Goal: Information Seeking & Learning: Learn about a topic

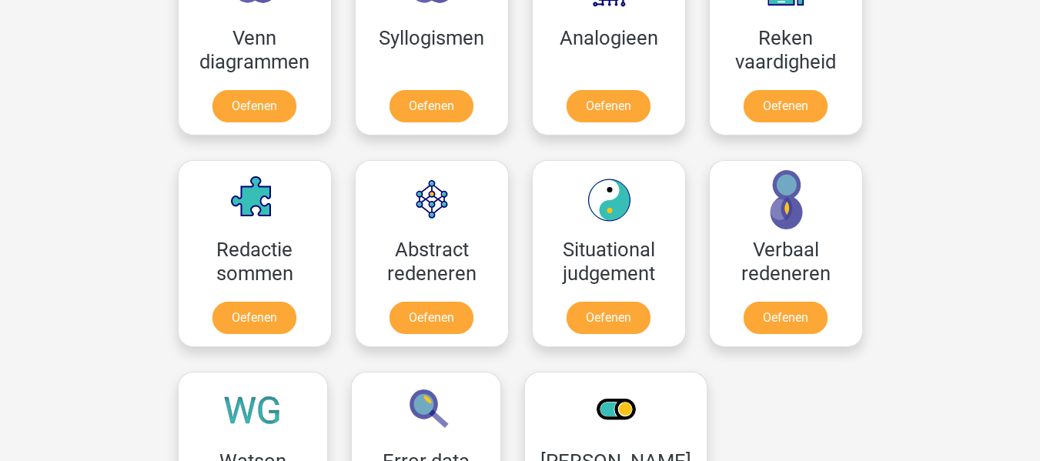
scroll to position [985, 0]
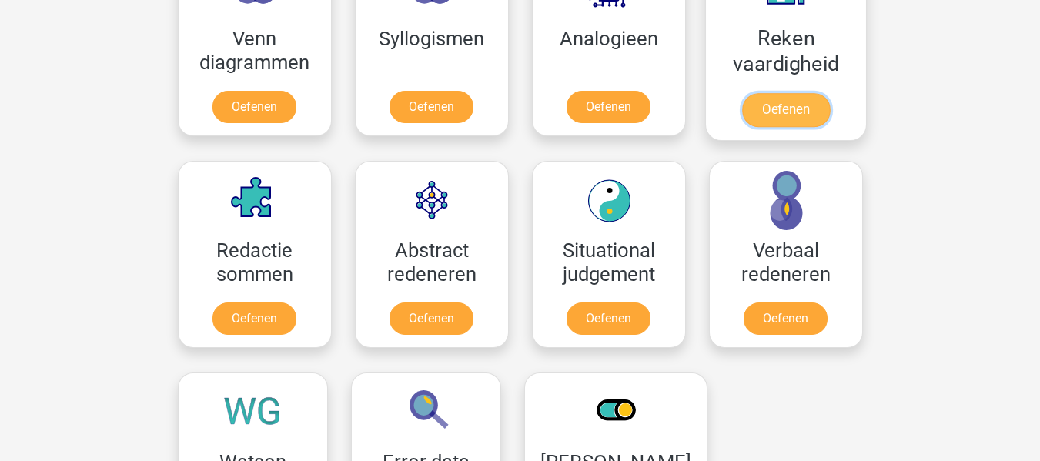
click at [770, 112] on link "Oefenen" at bounding box center [785, 110] width 88 height 34
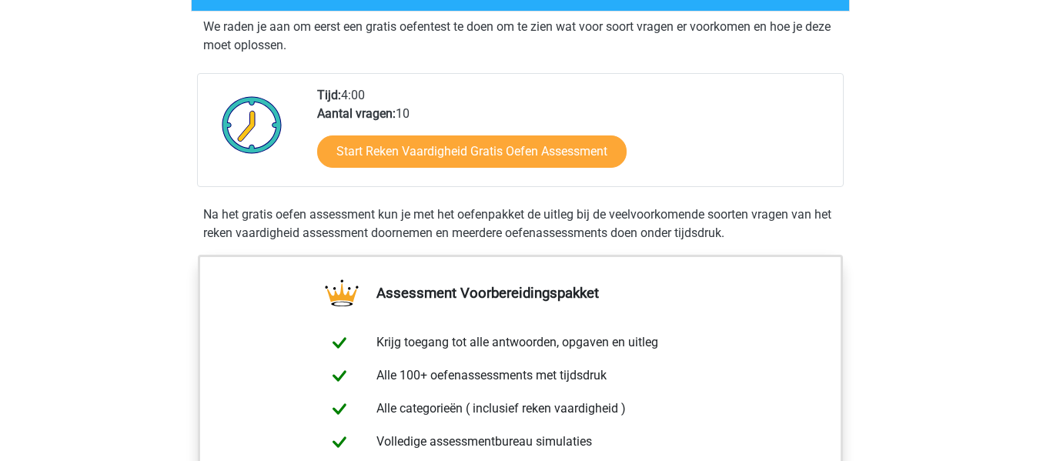
scroll to position [303, 0]
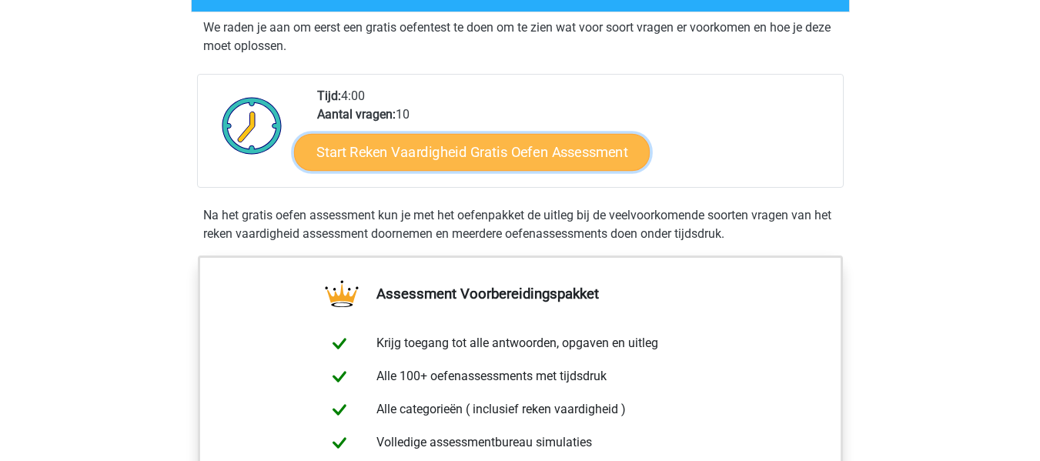
click at [533, 154] on link "Start Reken Vaardigheid Gratis Oefen Assessment" at bounding box center [472, 151] width 356 height 37
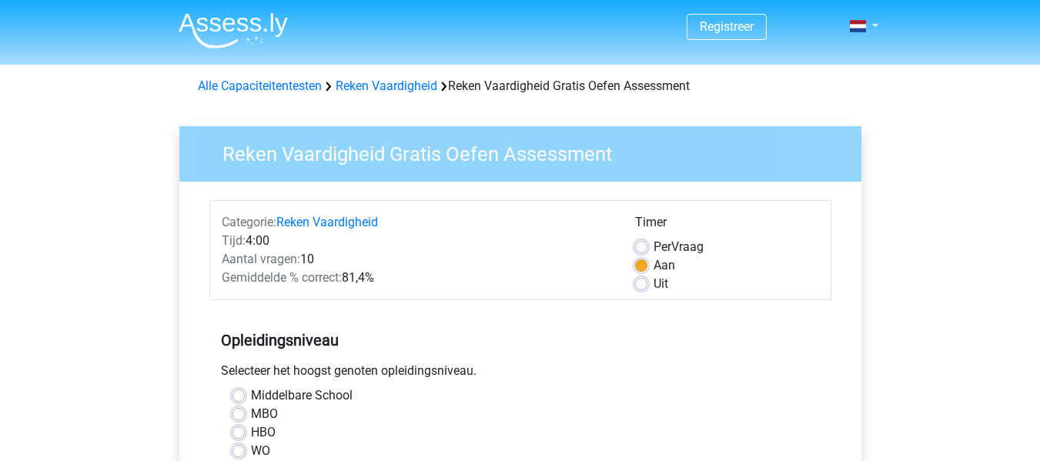
click at [581, 397] on div "Middelbare School" at bounding box center [520, 395] width 576 height 18
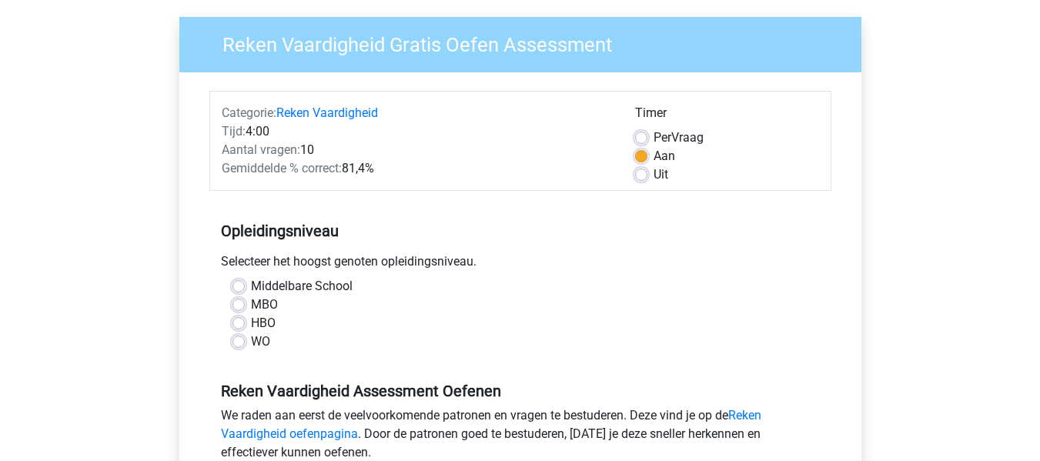
scroll to position [119, 0]
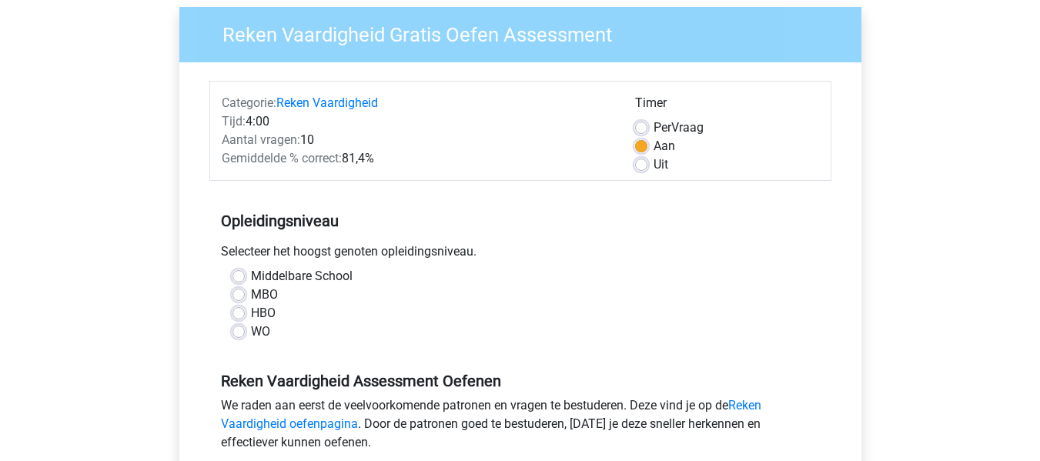
click at [251, 309] on label "HBO" at bounding box center [263, 313] width 25 height 18
click at [240, 309] on input "HBO" at bounding box center [238, 311] width 12 height 15
radio input "true"
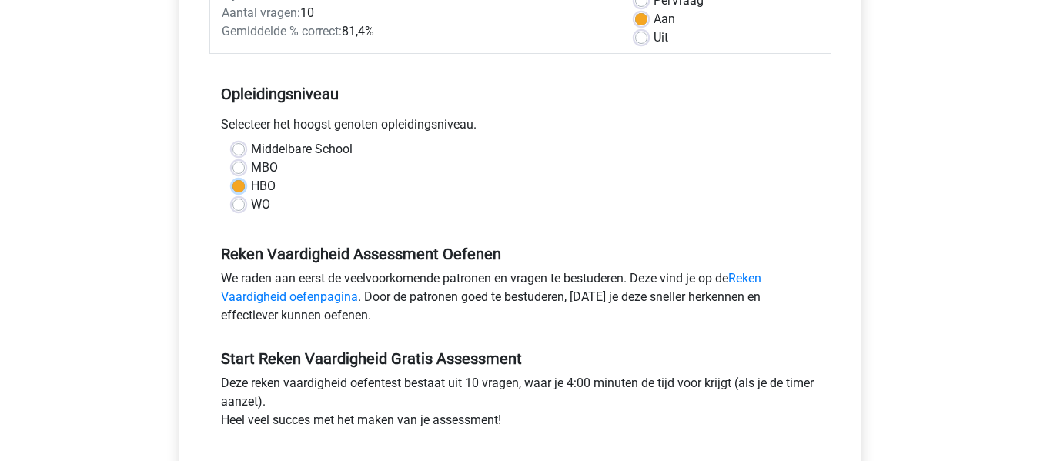
scroll to position [246, 0]
click at [749, 279] on link "Reken Vaardigheid oefenpagina" at bounding box center [491, 288] width 540 height 33
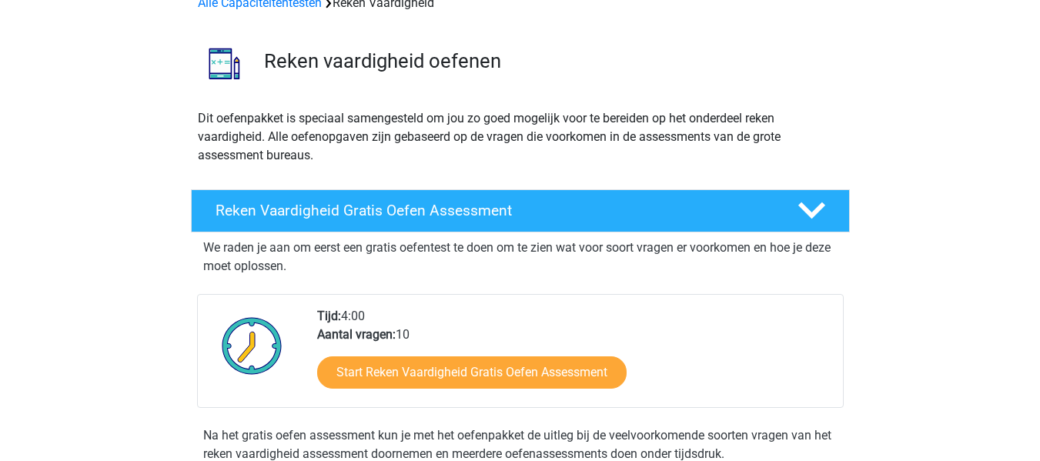
scroll to position [82, 0]
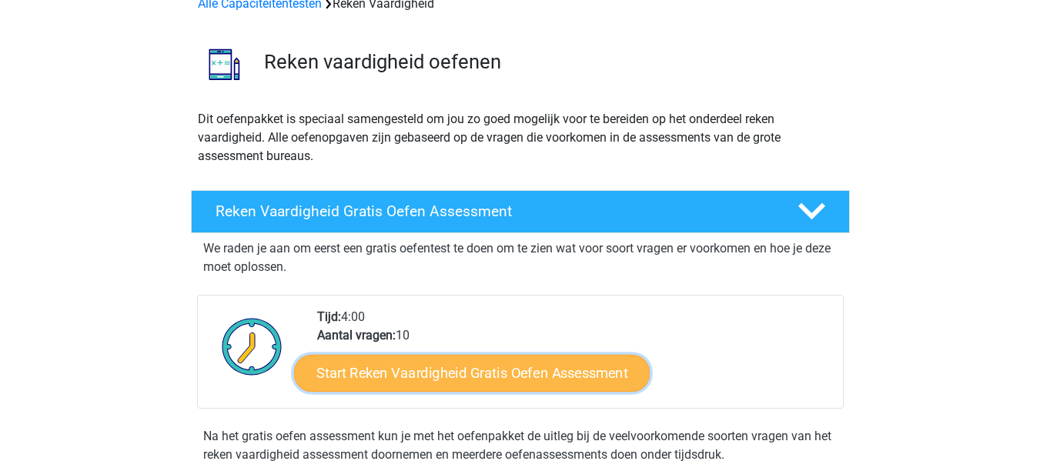
click at [506, 372] on link "Start Reken Vaardigheid Gratis Oefen Assessment" at bounding box center [472, 372] width 356 height 37
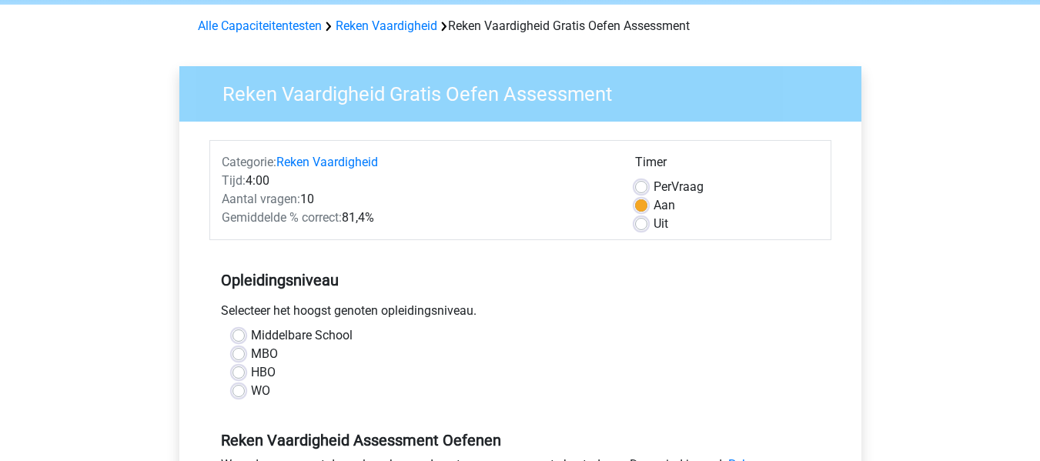
scroll to position [61, 0]
click at [239, 365] on div "HBO" at bounding box center [520, 372] width 576 height 18
click at [251, 375] on label "HBO" at bounding box center [263, 372] width 25 height 18
click at [239, 375] on input "HBO" at bounding box center [238, 370] width 12 height 15
radio input "true"
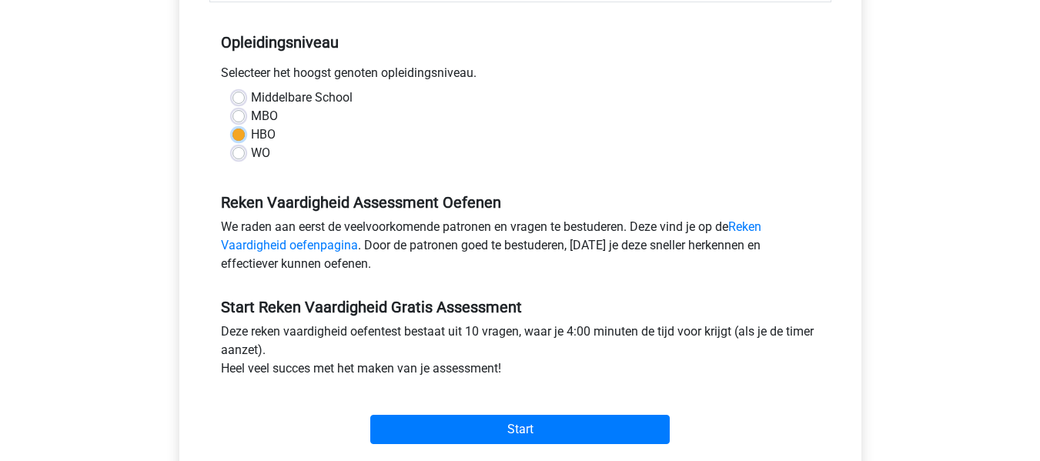
scroll to position [376, 0]
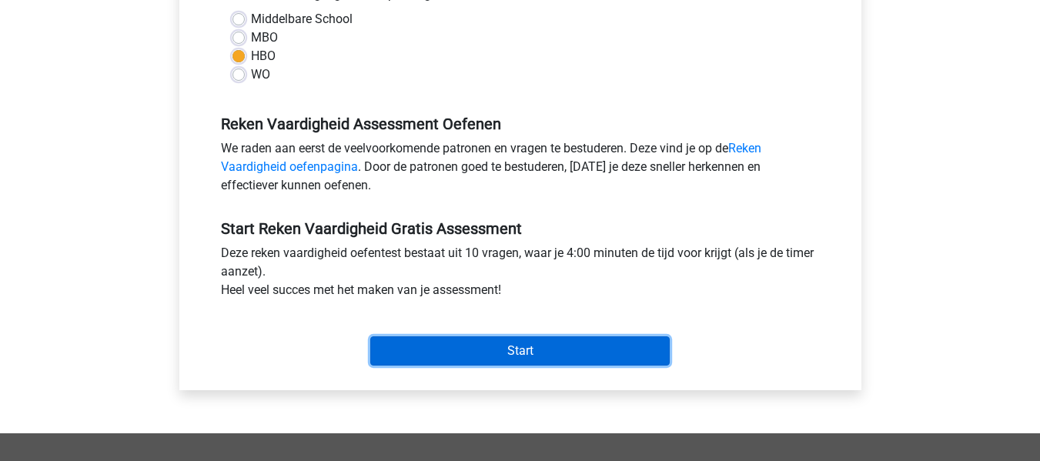
click at [531, 356] on input "Start" at bounding box center [519, 350] width 299 height 29
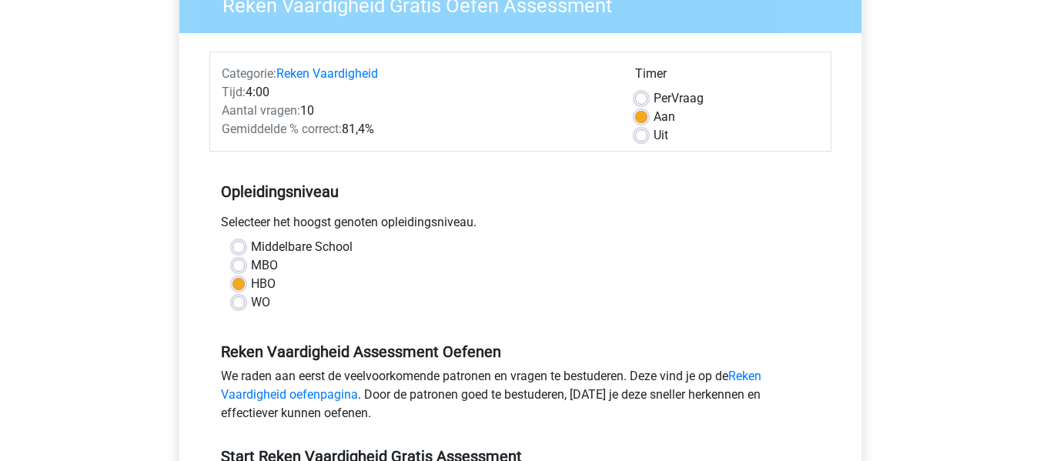
scroll to position [146, 0]
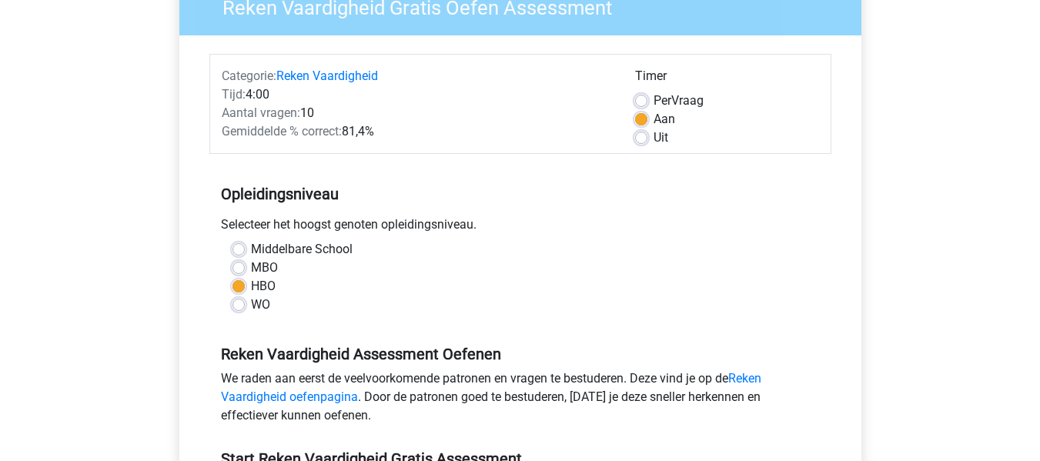
click at [654, 137] on label "Uit" at bounding box center [661, 138] width 15 height 18
click at [644, 137] on input "Uit" at bounding box center [641, 136] width 12 height 15
radio input "true"
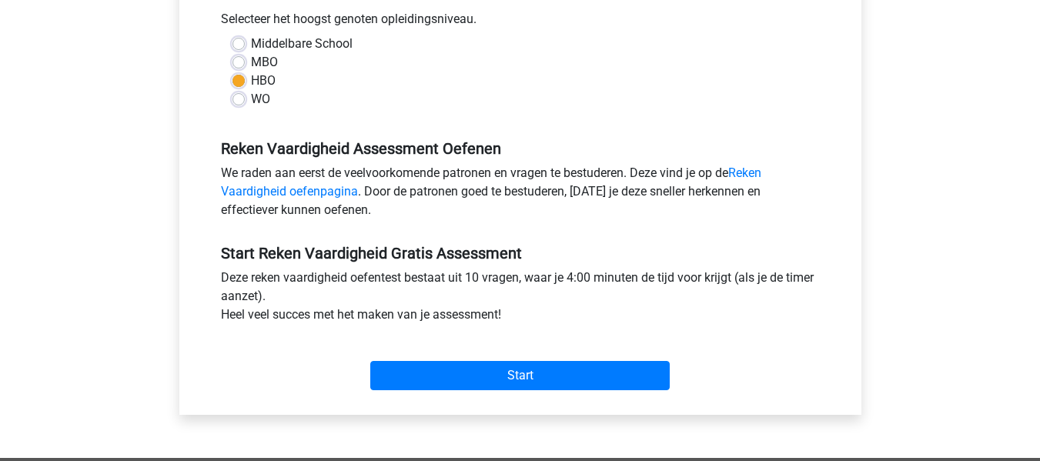
scroll to position [353, 0]
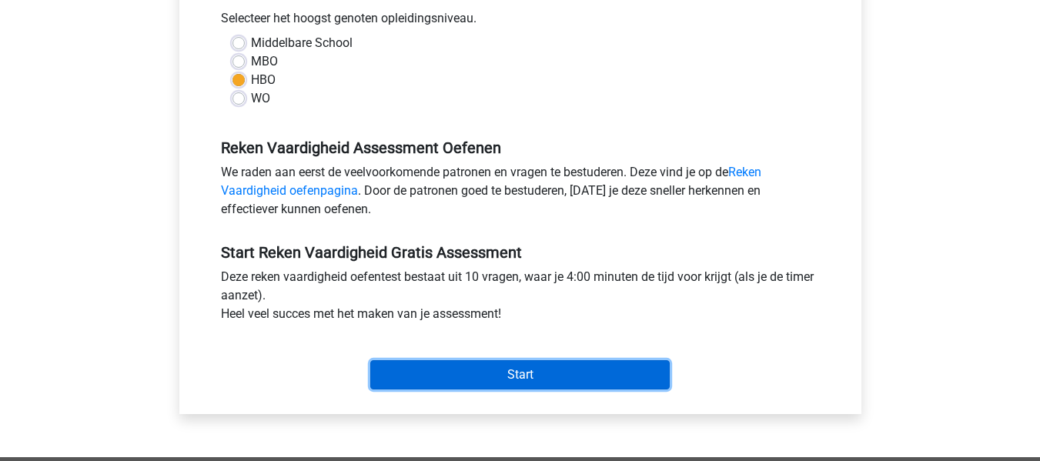
click at [532, 371] on input "Start" at bounding box center [519, 374] width 299 height 29
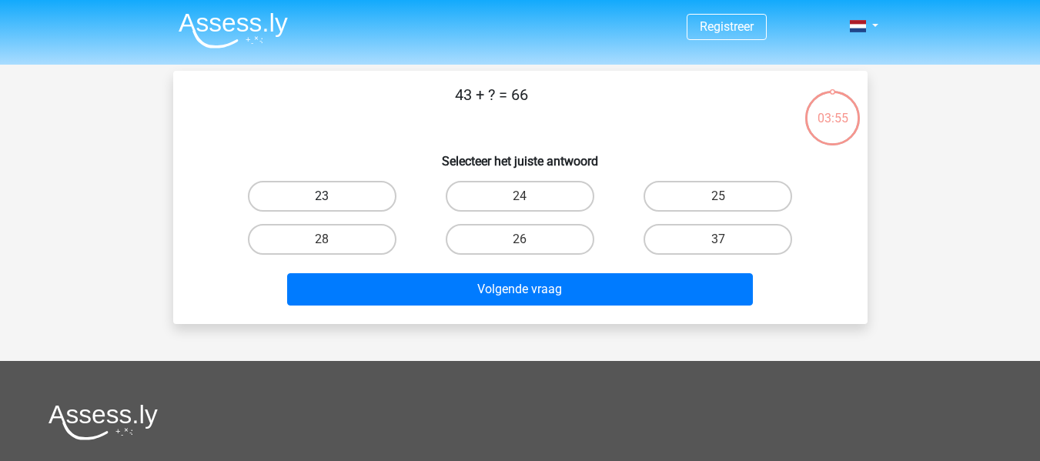
click at [320, 206] on label "23" at bounding box center [322, 196] width 149 height 31
click at [322, 206] on input "23" at bounding box center [327, 201] width 10 height 10
radio input "true"
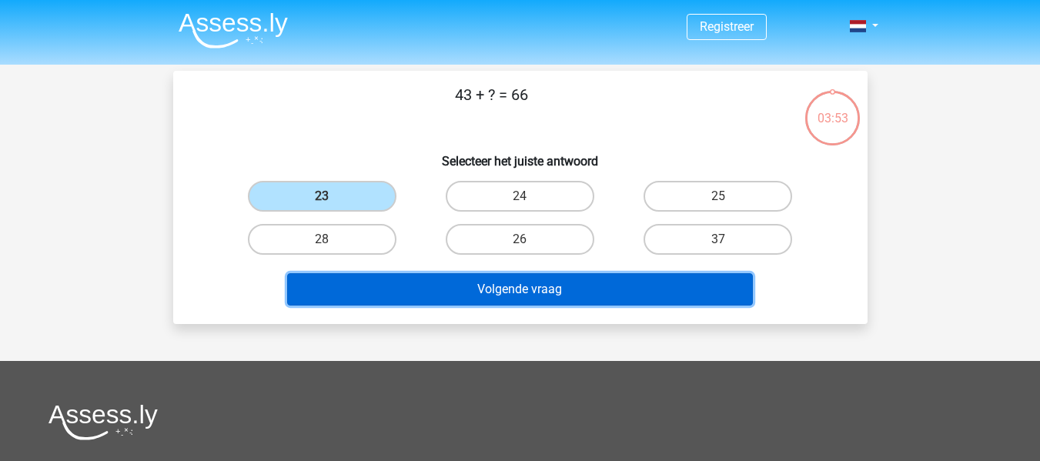
click at [503, 291] on button "Volgende vraag" at bounding box center [520, 289] width 466 height 32
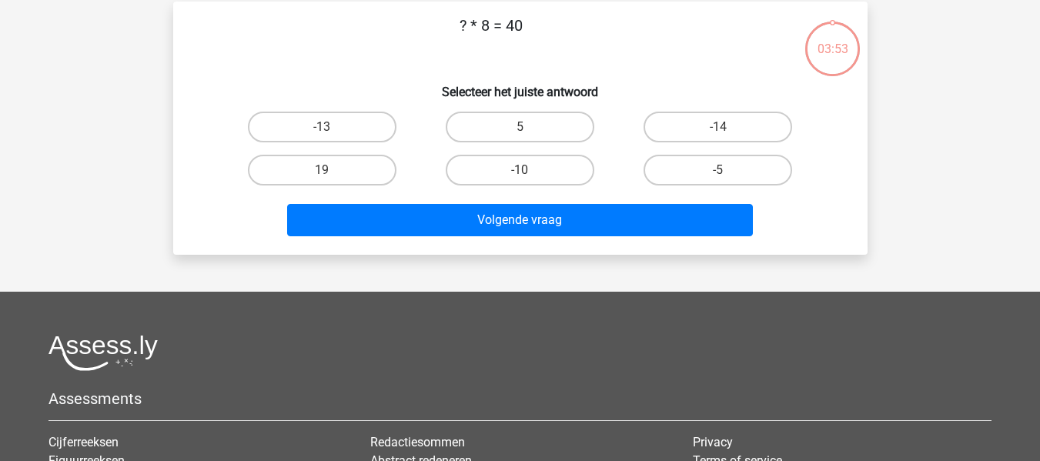
scroll to position [71, 0]
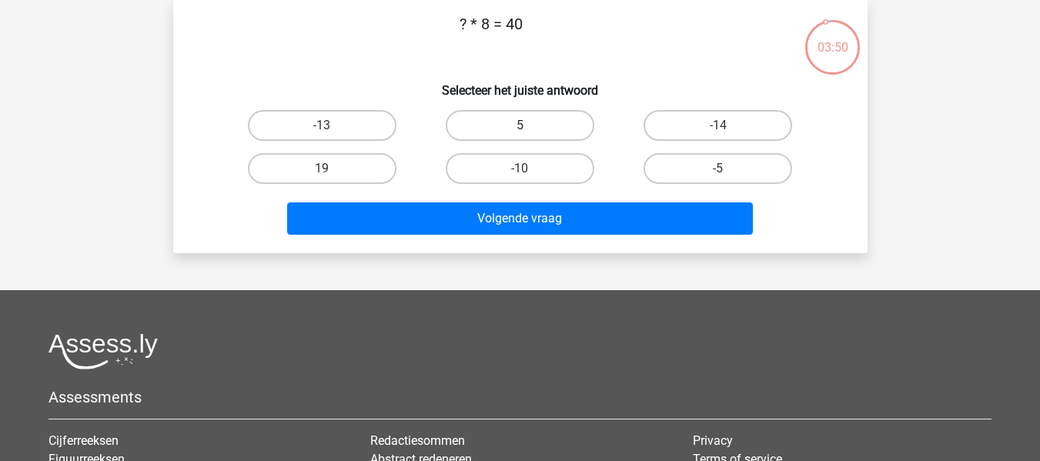
click at [527, 125] on label "5" at bounding box center [520, 125] width 149 height 31
click at [527, 125] on input "5" at bounding box center [525, 130] width 10 height 10
radio input "true"
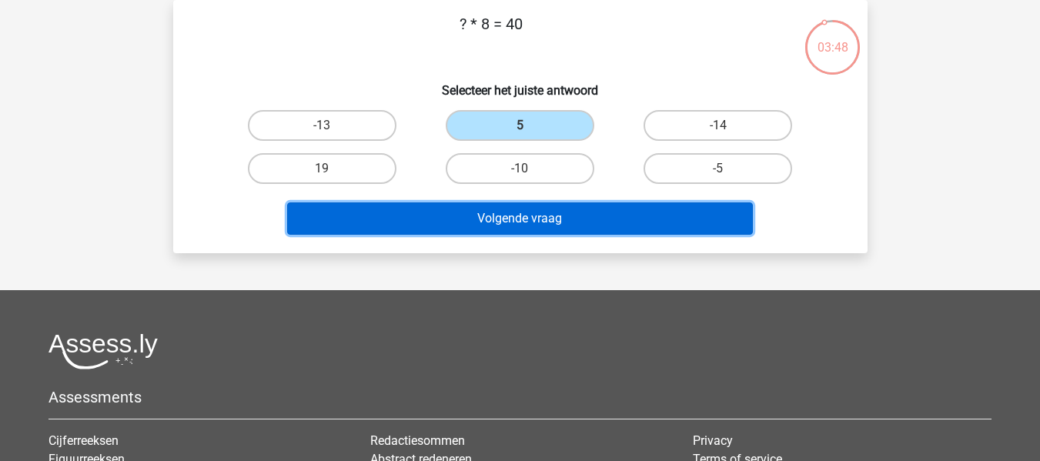
click at [542, 215] on button "Volgende vraag" at bounding box center [520, 218] width 466 height 32
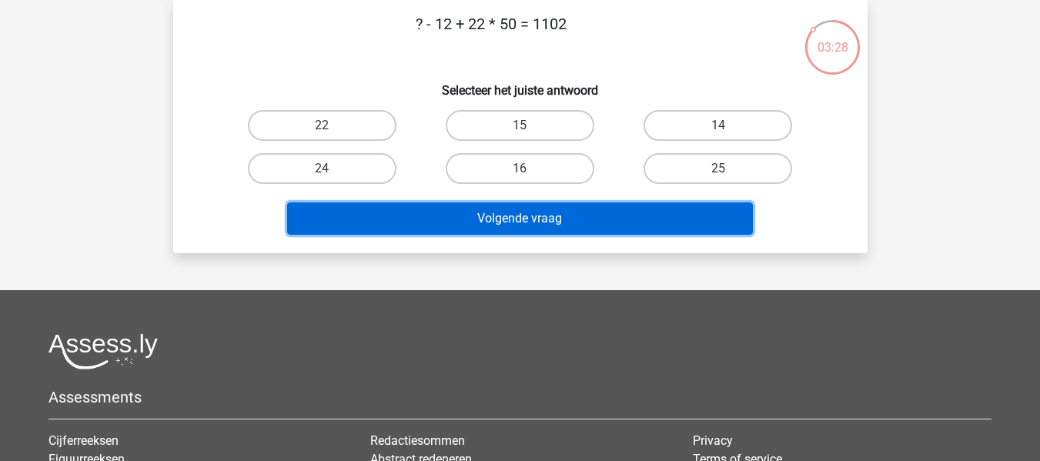
click at [527, 209] on button "Volgende vraag" at bounding box center [520, 218] width 466 height 32
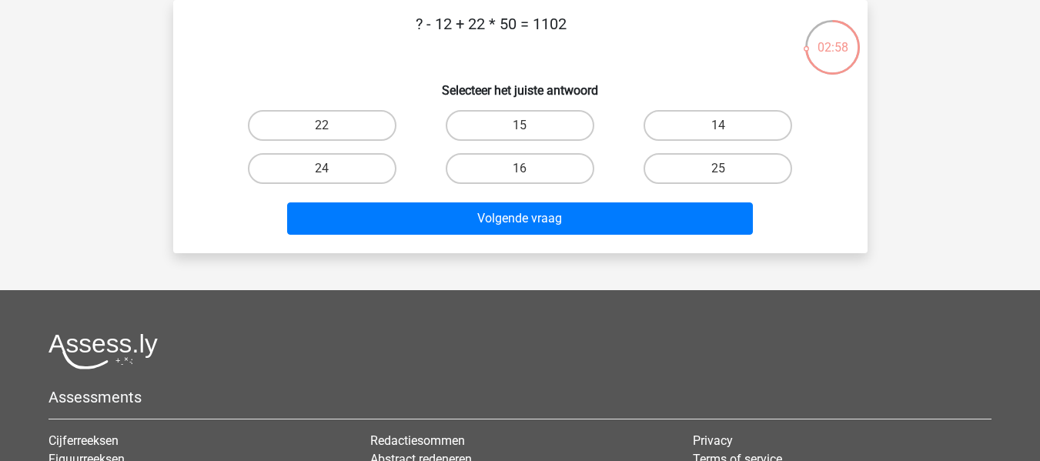
click at [813, 205] on div "Volgende vraag" at bounding box center [520, 221] width 594 height 38
click at [717, 159] on label "25" at bounding box center [718, 168] width 149 height 31
click at [718, 169] on input "25" at bounding box center [723, 174] width 10 height 10
radio input "true"
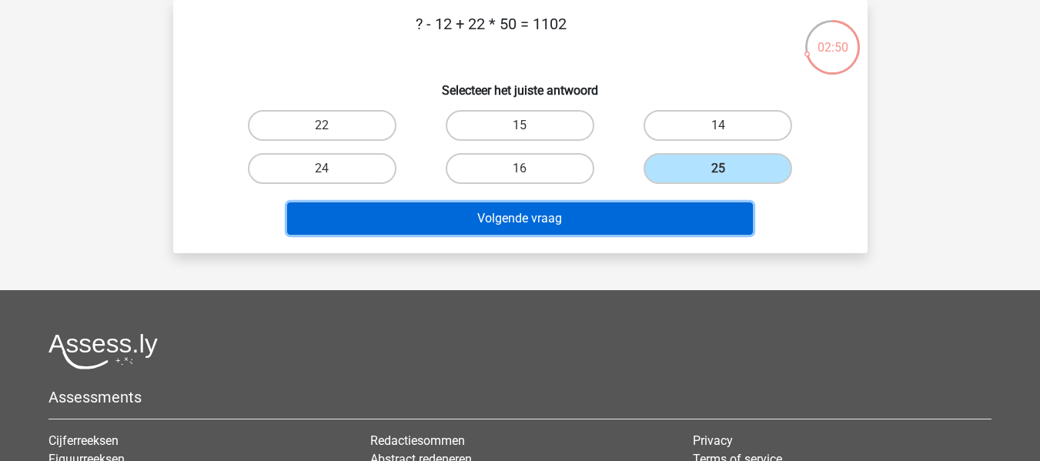
click at [567, 211] on button "Volgende vraag" at bounding box center [520, 218] width 466 height 32
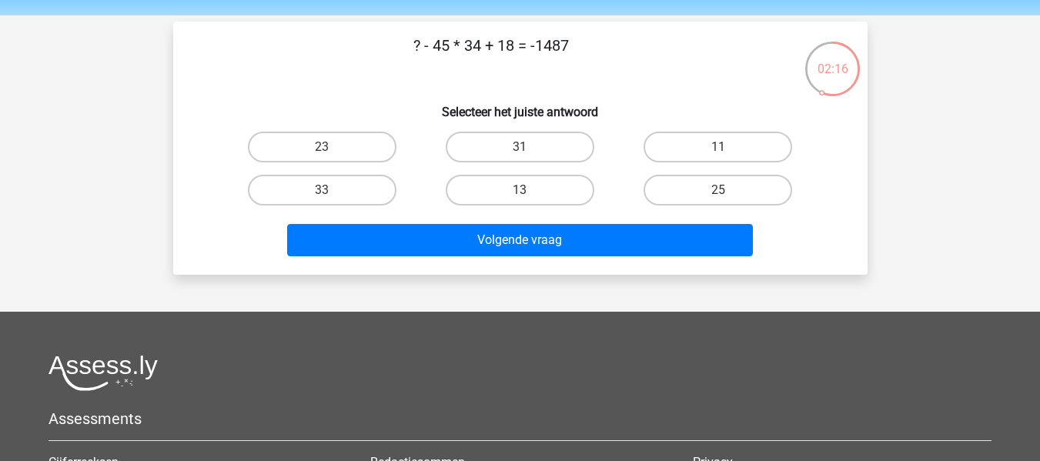
scroll to position [48, 0]
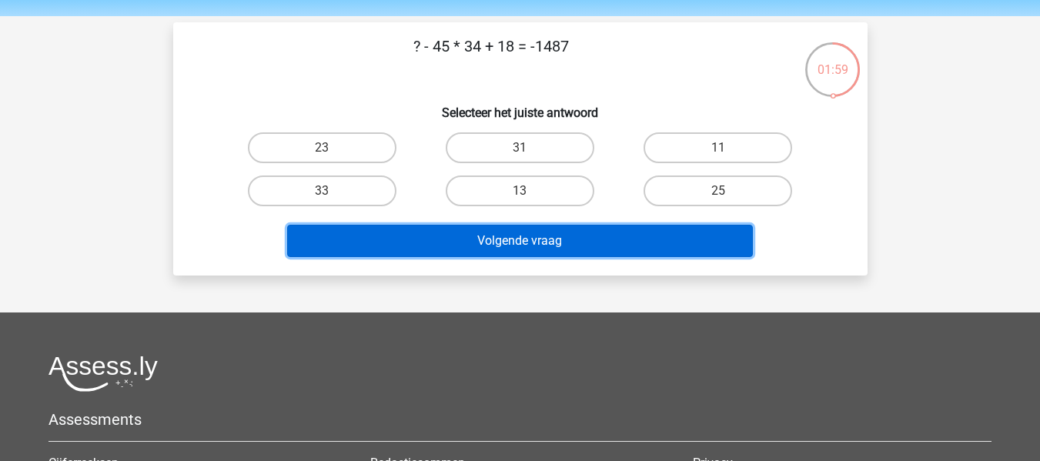
click at [550, 236] on button "Volgende vraag" at bounding box center [520, 241] width 466 height 32
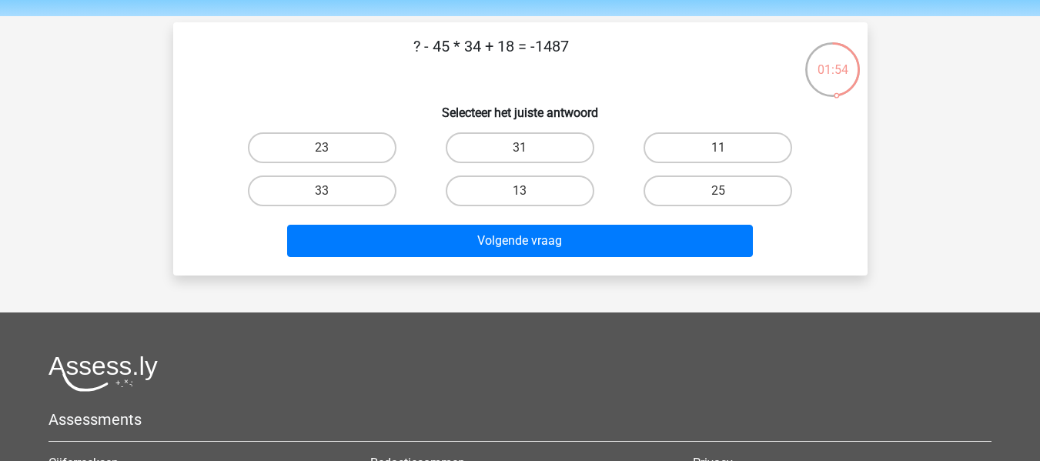
click at [640, 61] on p "? - 45 * 34 + 18 = -1487" at bounding box center [491, 58] width 587 height 46
click at [529, 189] on label "13" at bounding box center [520, 191] width 149 height 31
click at [529, 191] on input "13" at bounding box center [525, 196] width 10 height 10
radio input "true"
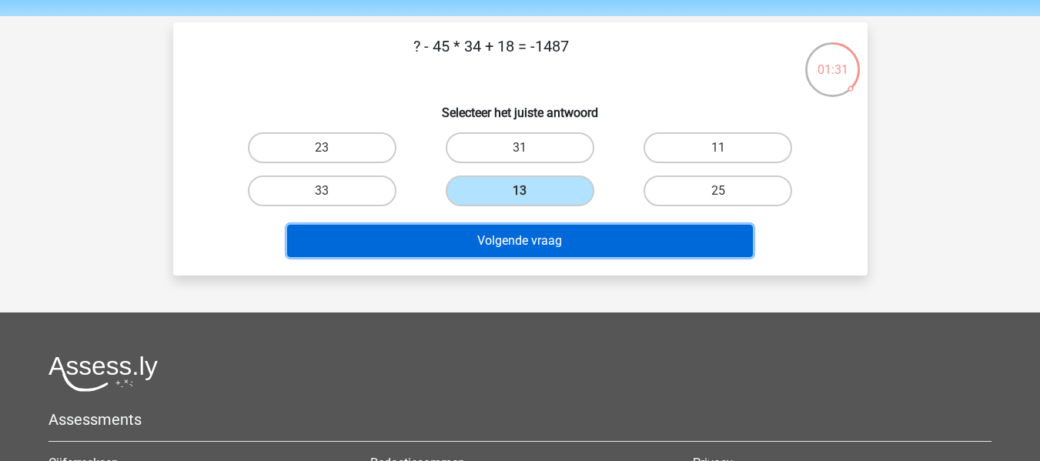
click at [531, 242] on button "Volgende vraag" at bounding box center [520, 241] width 466 height 32
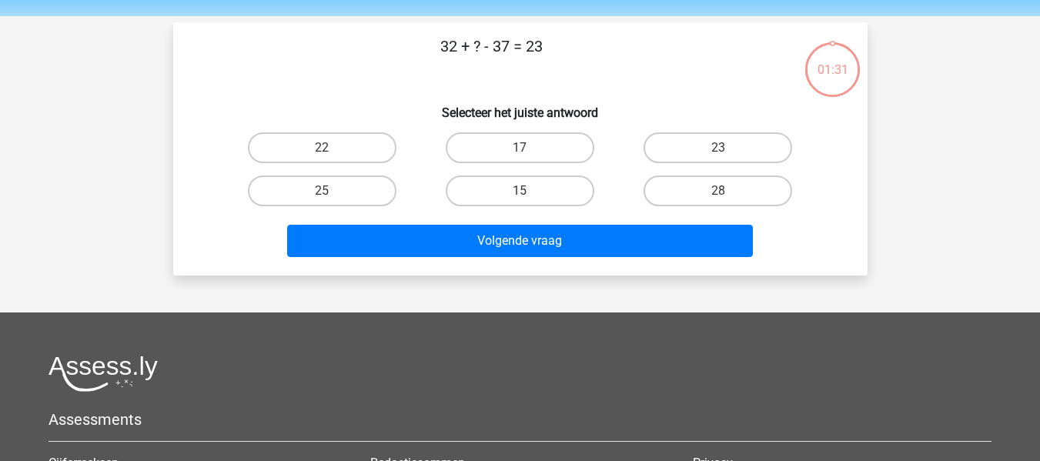
scroll to position [71, 0]
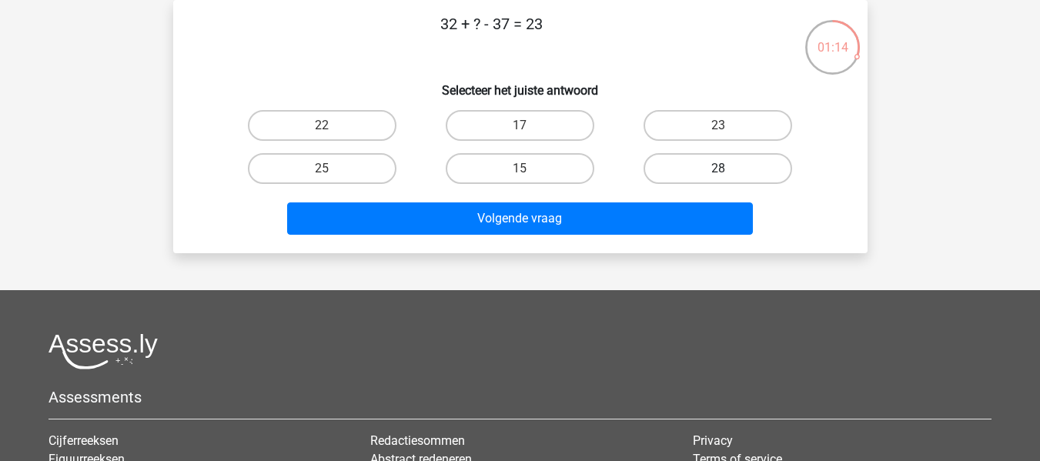
click at [717, 162] on label "28" at bounding box center [718, 168] width 149 height 31
click at [718, 169] on input "28" at bounding box center [723, 174] width 10 height 10
radio input "true"
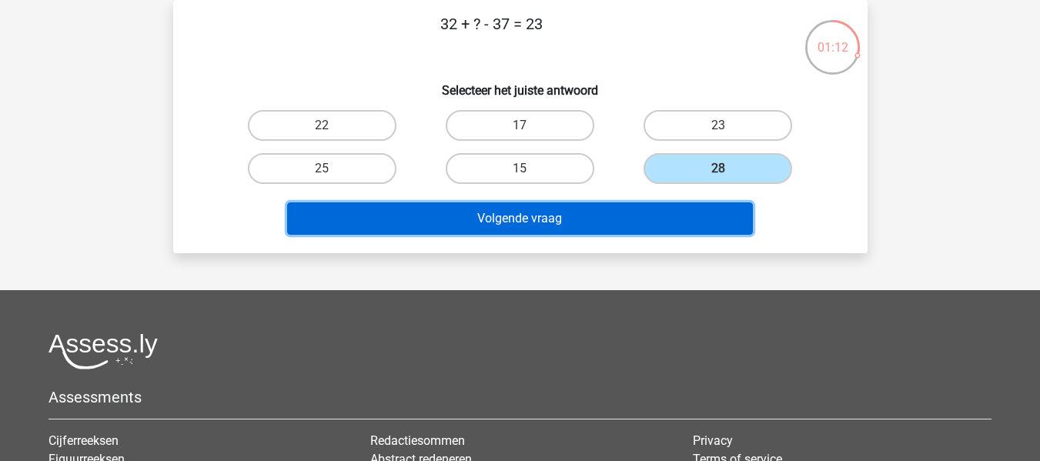
click at [576, 220] on button "Volgende vraag" at bounding box center [520, 218] width 466 height 32
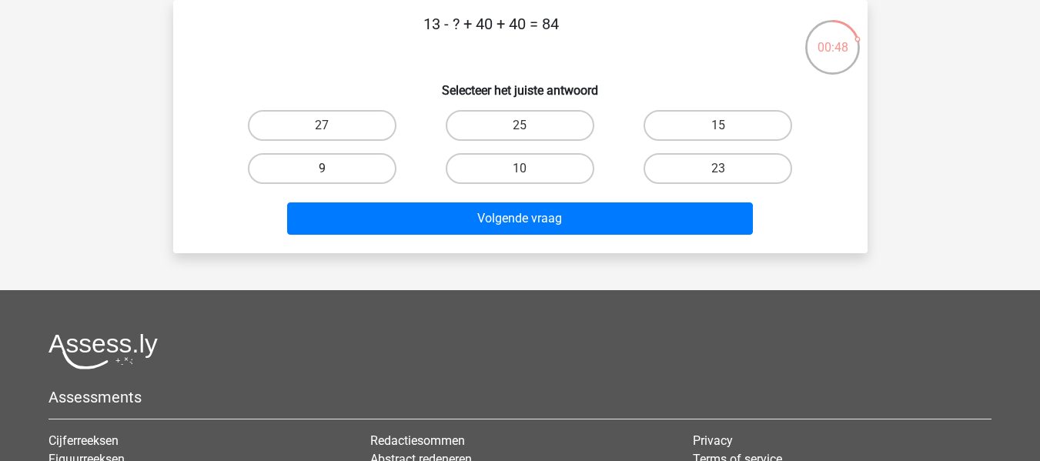
click at [323, 167] on label "9" at bounding box center [322, 168] width 149 height 31
click at [323, 169] on input "9" at bounding box center [327, 174] width 10 height 10
radio input "true"
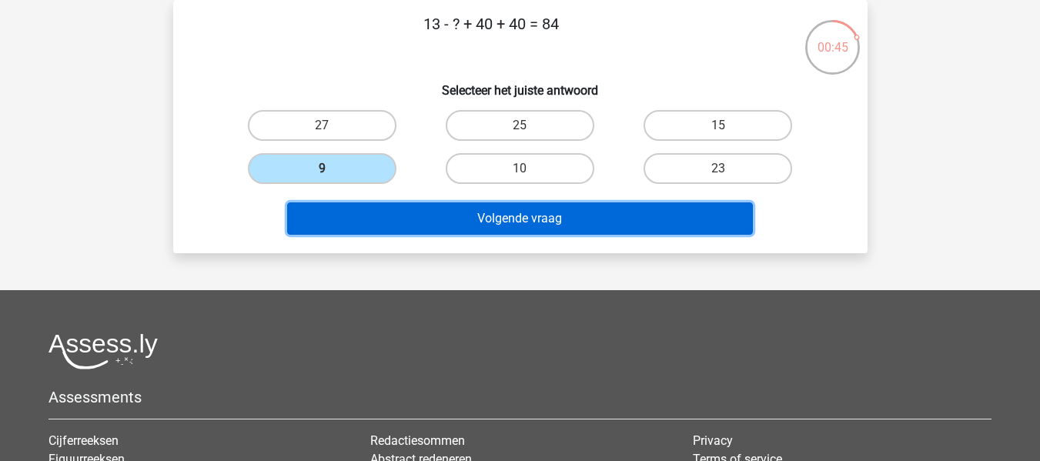
click at [508, 213] on button "Volgende vraag" at bounding box center [520, 218] width 466 height 32
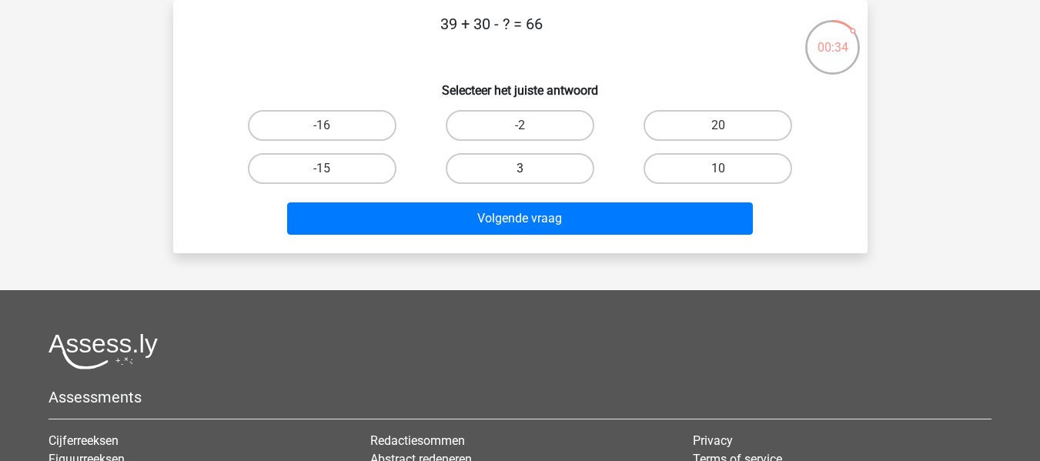
click at [528, 155] on label "3" at bounding box center [520, 168] width 149 height 31
click at [528, 169] on input "3" at bounding box center [525, 174] width 10 height 10
radio input "true"
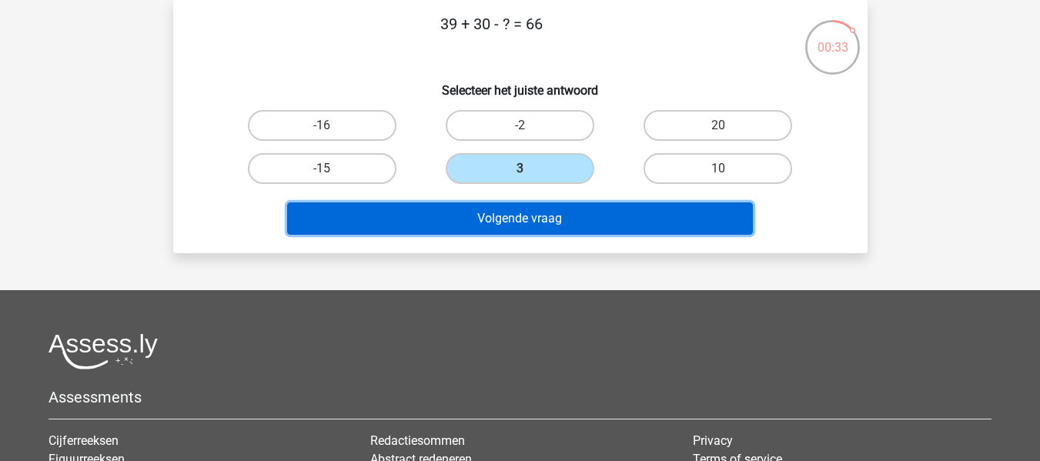
click at [539, 214] on button "Volgende vraag" at bounding box center [520, 218] width 466 height 32
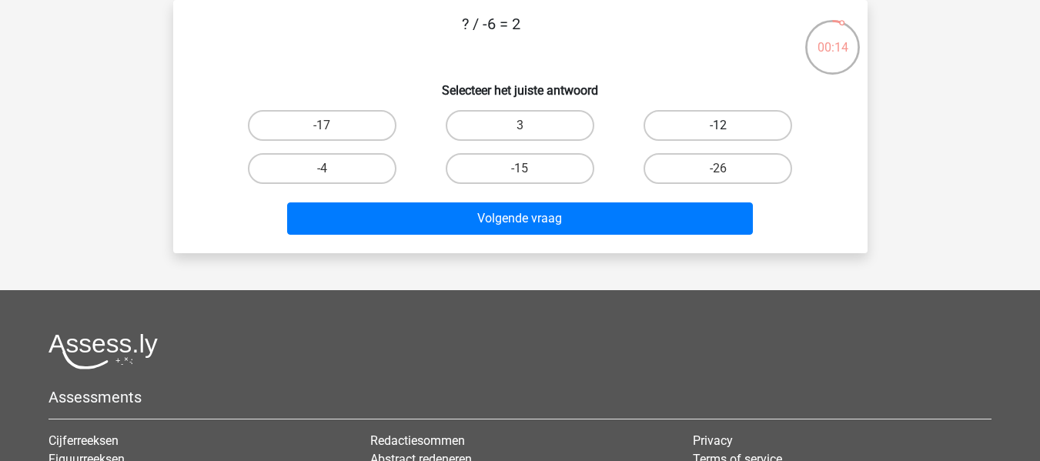
click at [707, 122] on label "-12" at bounding box center [718, 125] width 149 height 31
click at [718, 125] on input "-12" at bounding box center [723, 130] width 10 height 10
radio input "true"
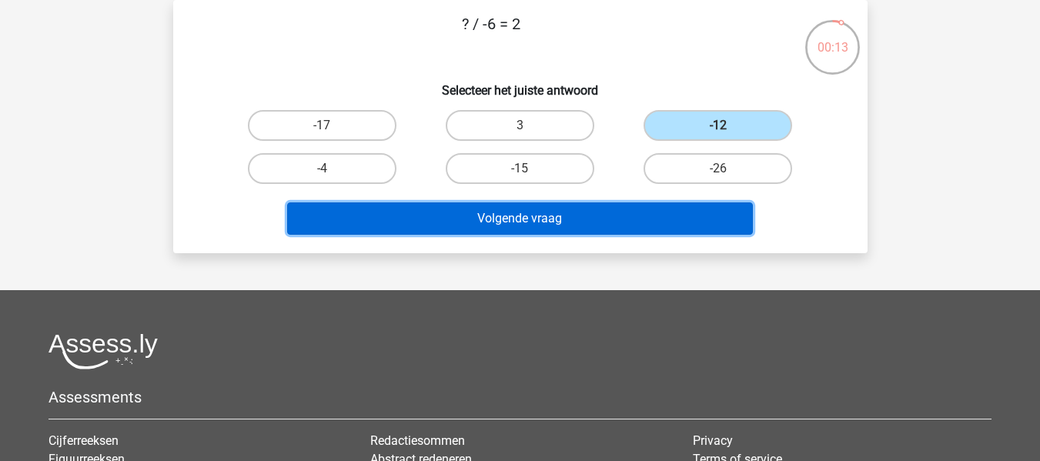
click at [519, 218] on button "Volgende vraag" at bounding box center [520, 218] width 466 height 32
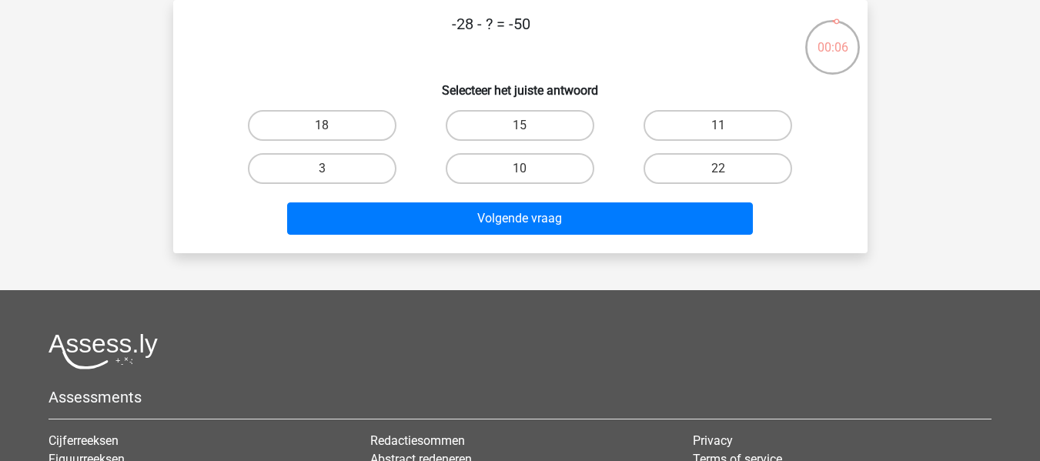
click at [697, 152] on div "22" at bounding box center [718, 168] width 198 height 43
click at [698, 155] on label "22" at bounding box center [718, 168] width 149 height 31
click at [718, 169] on input "22" at bounding box center [723, 174] width 10 height 10
radio input "true"
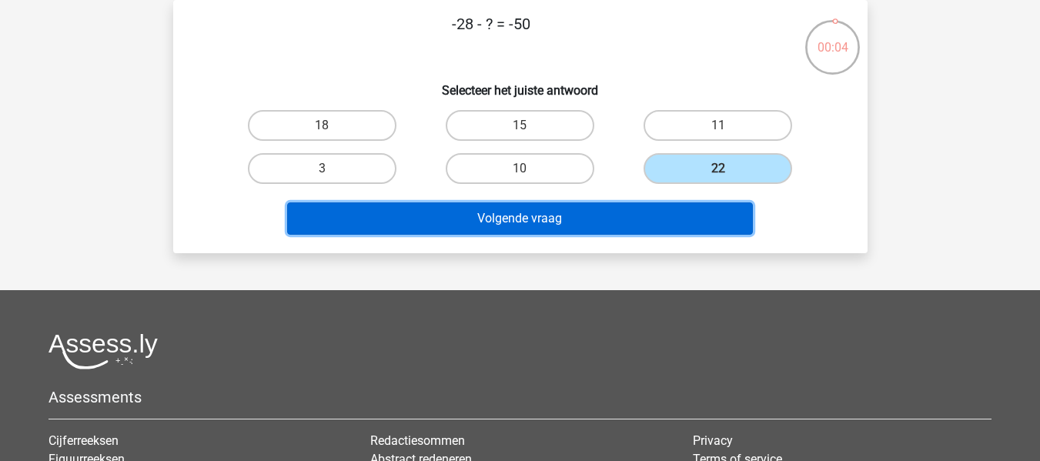
click at [630, 211] on button "Volgende vraag" at bounding box center [520, 218] width 466 height 32
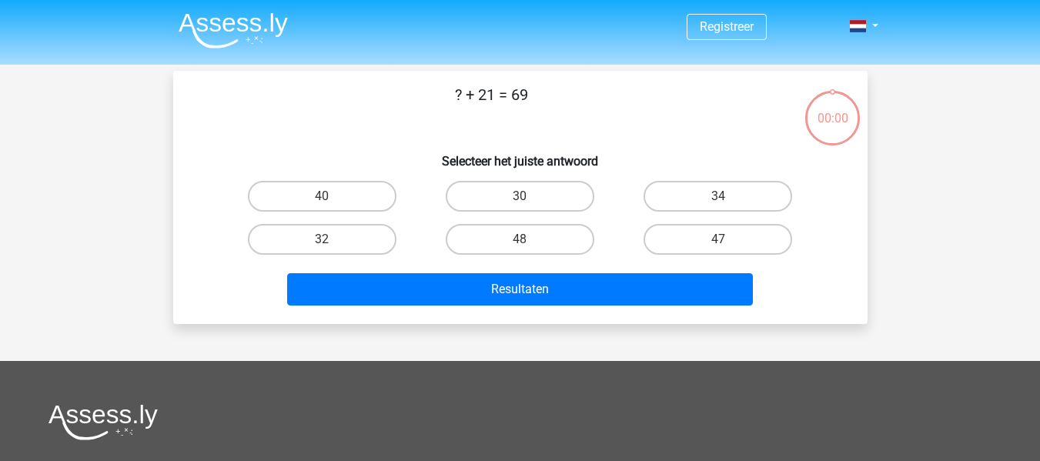
scroll to position [71, 0]
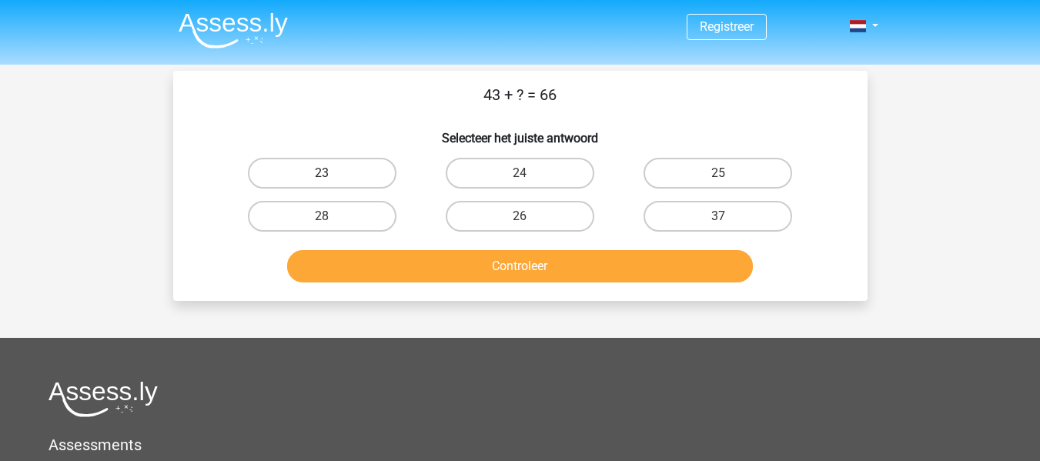
click at [312, 176] on label "23" at bounding box center [322, 173] width 149 height 31
click at [322, 176] on input "23" at bounding box center [327, 178] width 10 height 10
radio input "true"
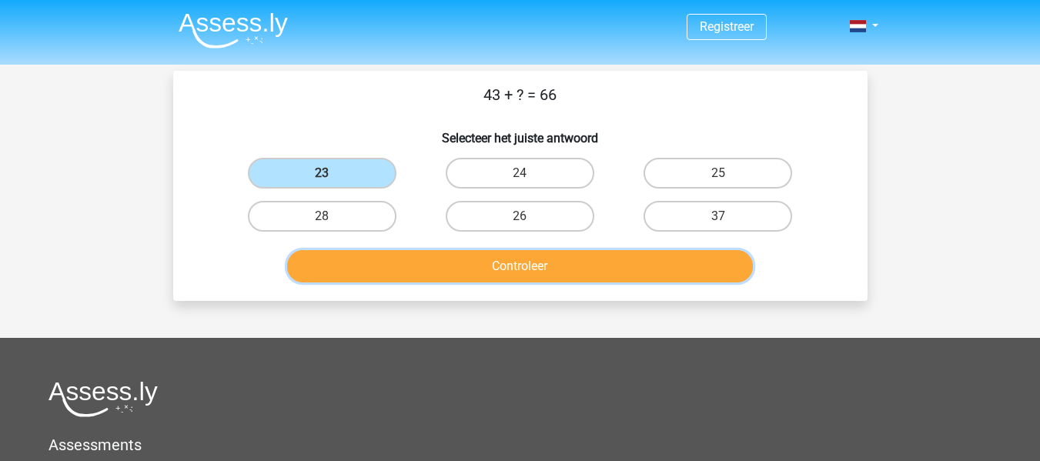
click at [519, 257] on button "Controleer" at bounding box center [520, 266] width 466 height 32
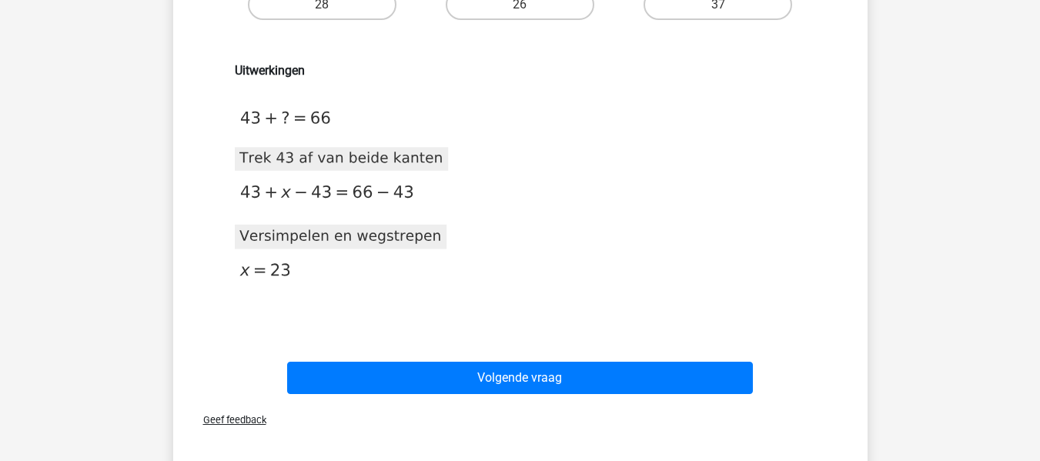
scroll to position [209, 0]
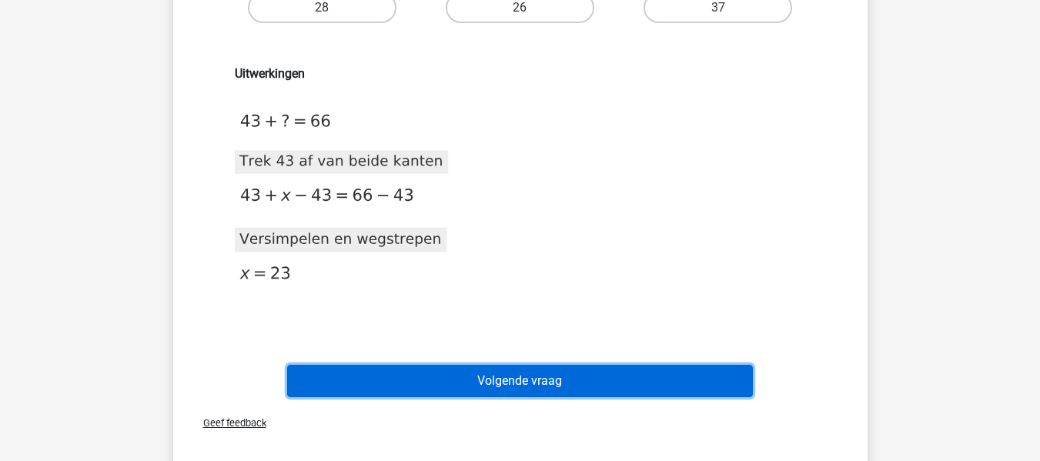
click at [533, 376] on button "Volgende vraag" at bounding box center [520, 381] width 466 height 32
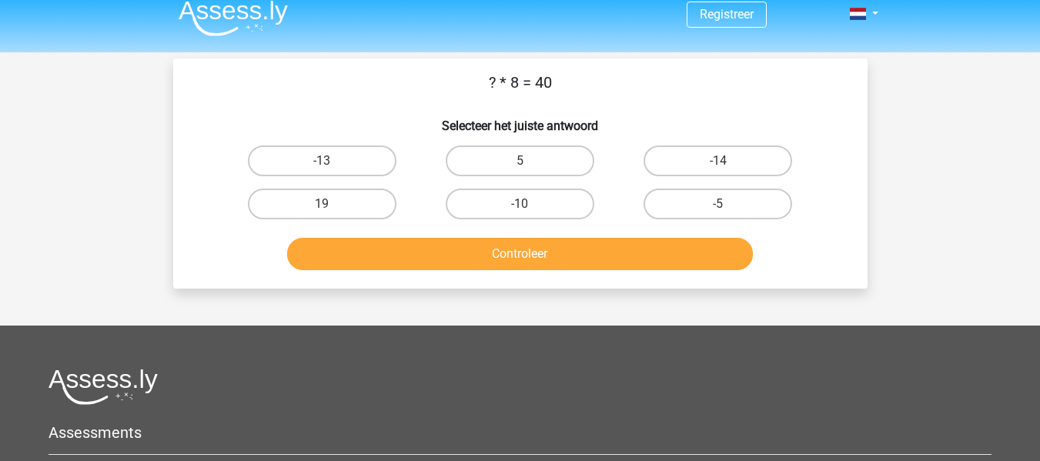
scroll to position [12, 0]
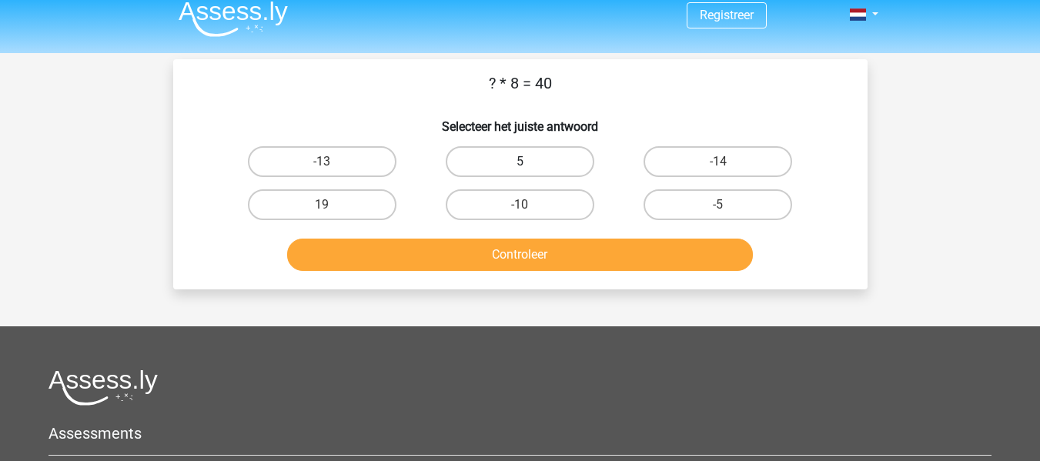
click at [512, 150] on label "5" at bounding box center [520, 161] width 149 height 31
click at [520, 162] on input "5" at bounding box center [525, 167] width 10 height 10
radio input "true"
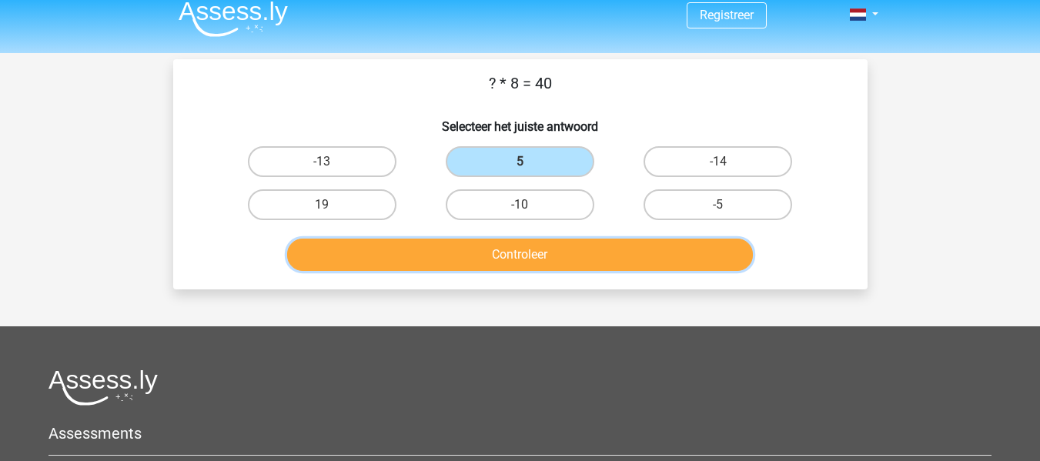
click at [528, 256] on button "Controleer" at bounding box center [520, 255] width 466 height 32
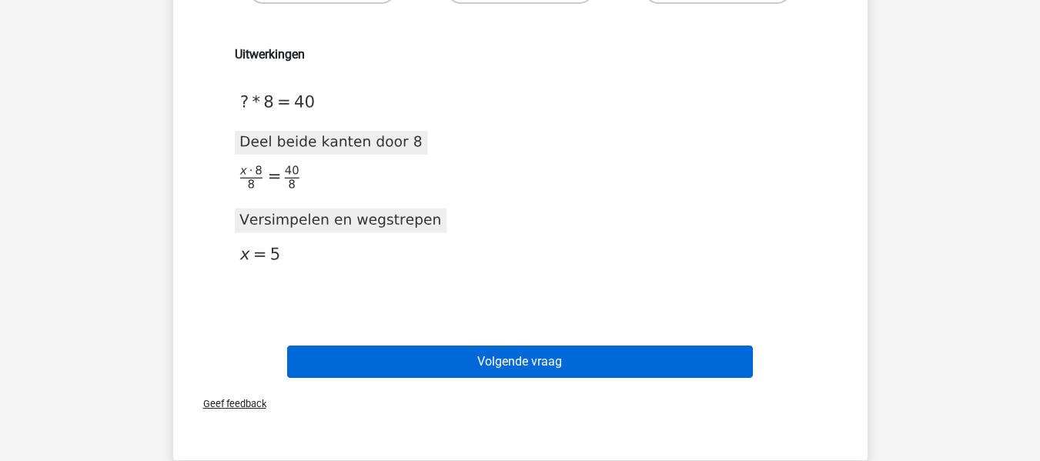
scroll to position [229, 0]
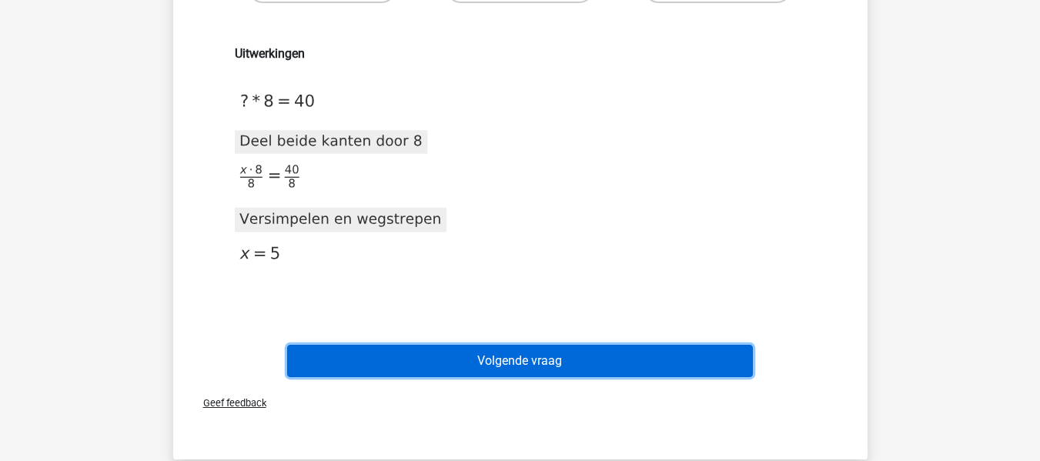
click at [516, 354] on button "Volgende vraag" at bounding box center [520, 361] width 466 height 32
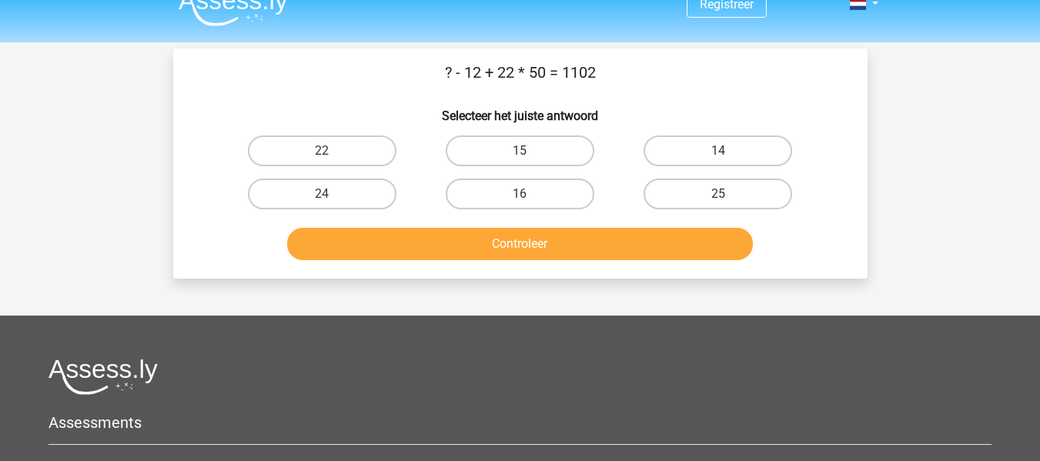
scroll to position [22, 0]
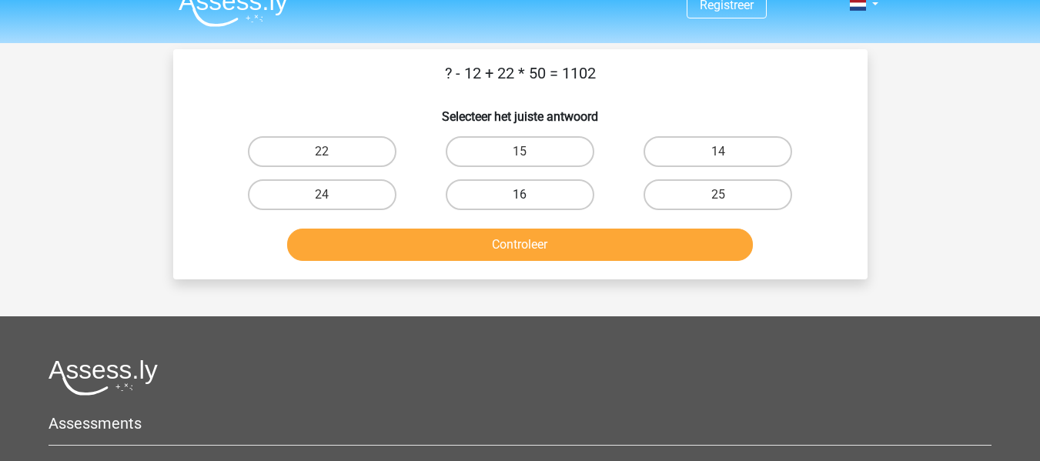
click at [532, 204] on label "16" at bounding box center [520, 194] width 149 height 31
click at [530, 204] on input "16" at bounding box center [525, 200] width 10 height 10
radio input "true"
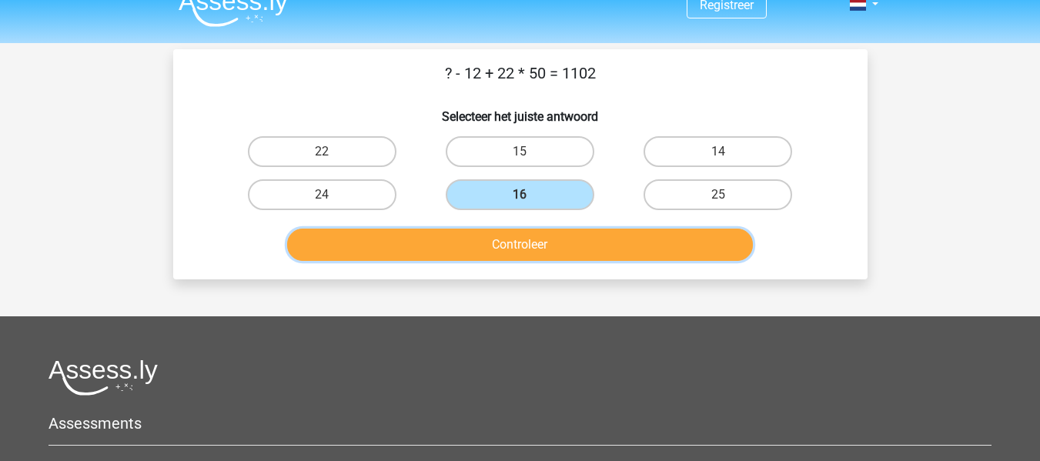
click at [528, 238] on button "Controleer" at bounding box center [520, 245] width 466 height 32
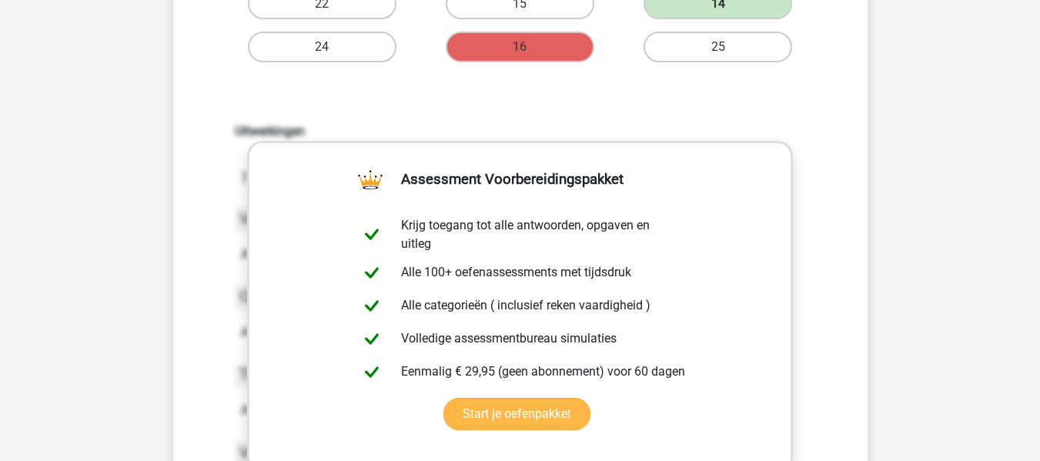
scroll to position [84, 0]
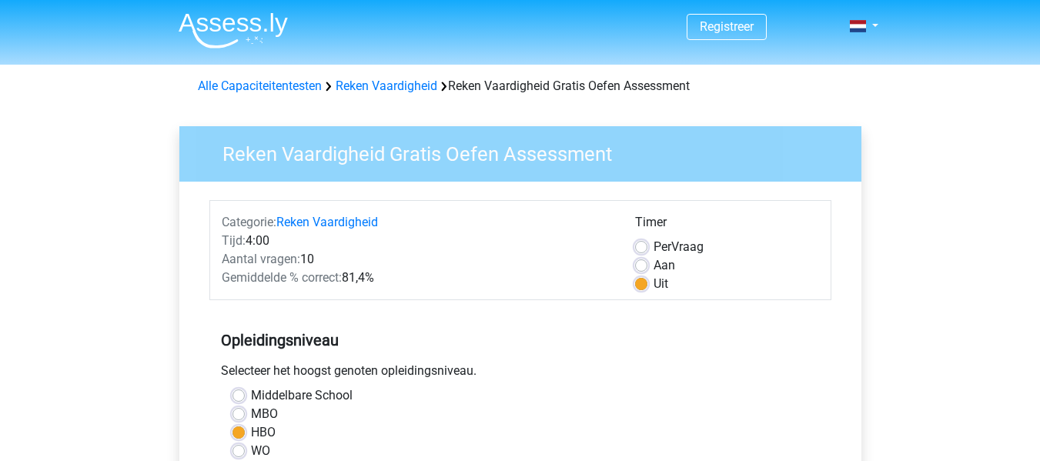
scroll to position [353, 0]
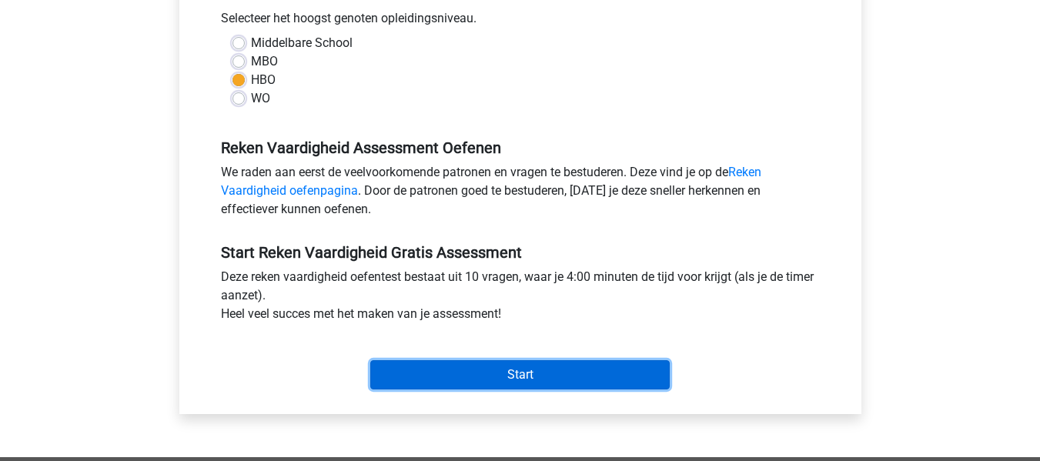
click at [527, 369] on input "Start" at bounding box center [519, 374] width 299 height 29
click at [533, 362] on input "Start" at bounding box center [519, 374] width 299 height 29
drag, startPoint x: 533, startPoint y: 362, endPoint x: 526, endPoint y: 374, distance: 14.5
click at [526, 374] on input "Start" at bounding box center [519, 374] width 299 height 29
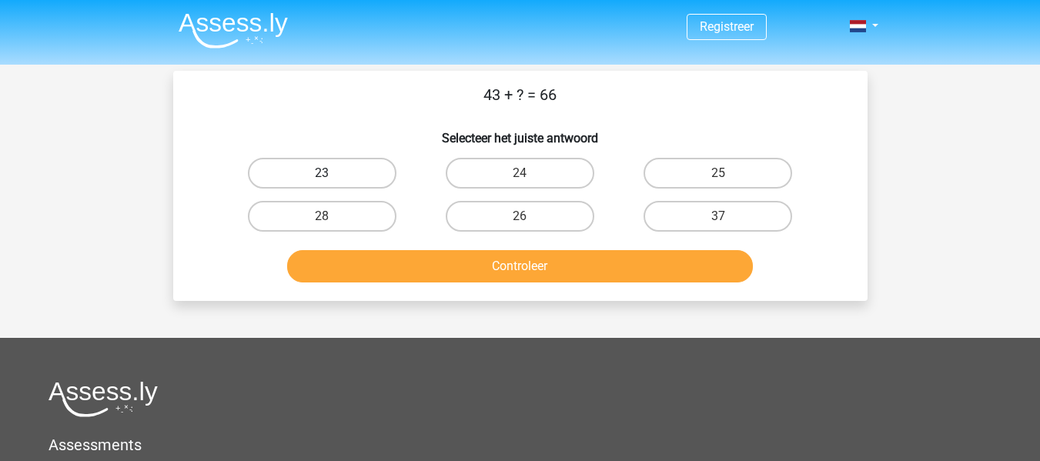
click at [333, 162] on label "23" at bounding box center [322, 173] width 149 height 31
click at [332, 173] on input "23" at bounding box center [327, 178] width 10 height 10
radio input "true"
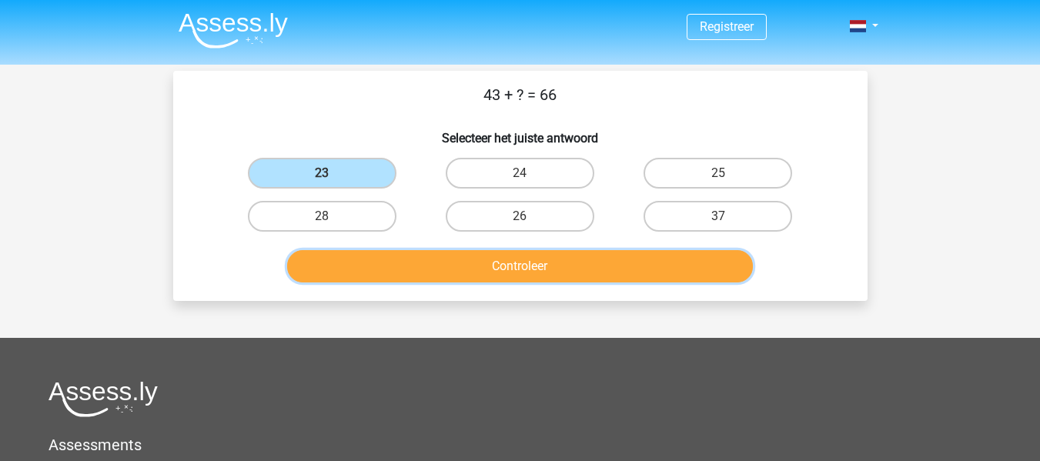
click at [501, 266] on button "Controleer" at bounding box center [520, 266] width 466 height 32
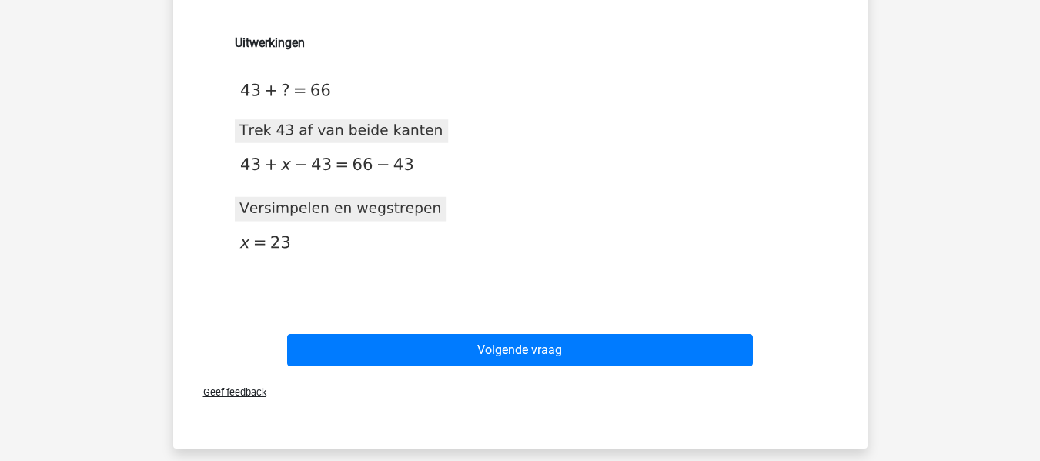
scroll to position [259, 0]
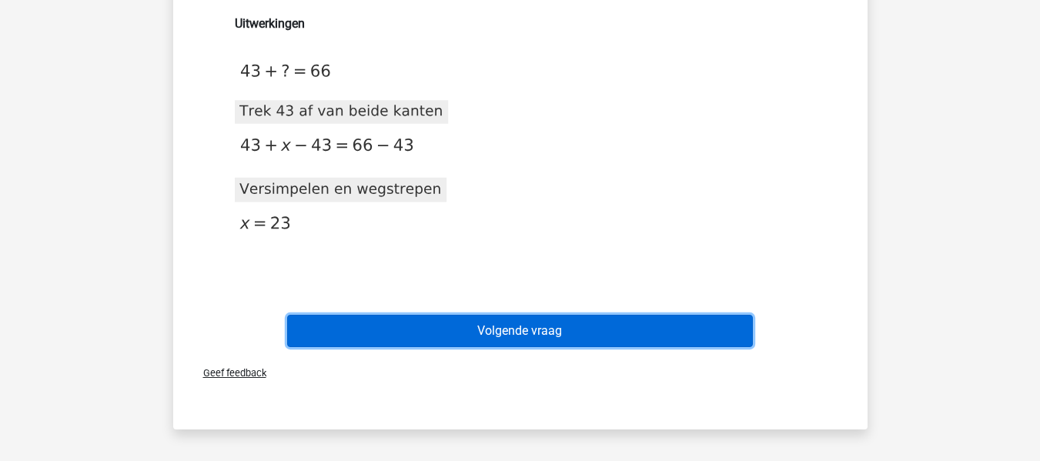
click at [535, 336] on button "Volgende vraag" at bounding box center [520, 331] width 466 height 32
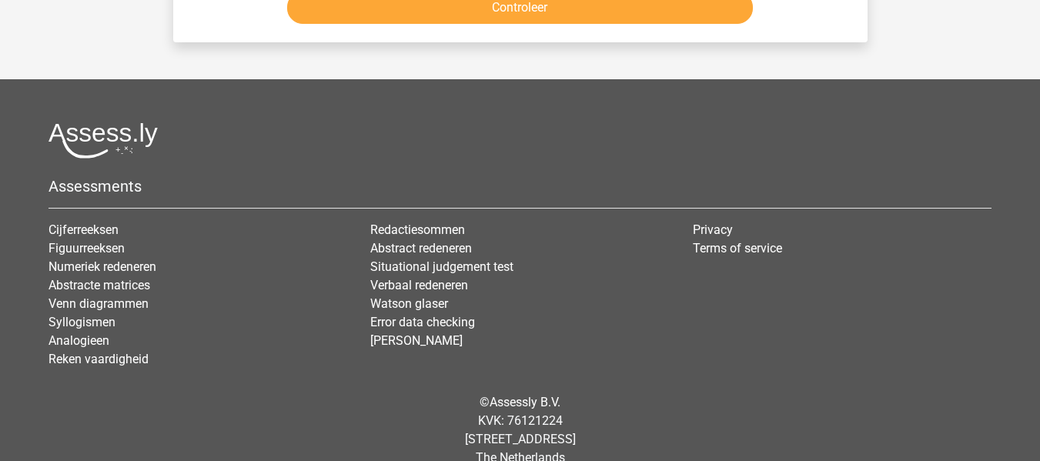
scroll to position [71, 0]
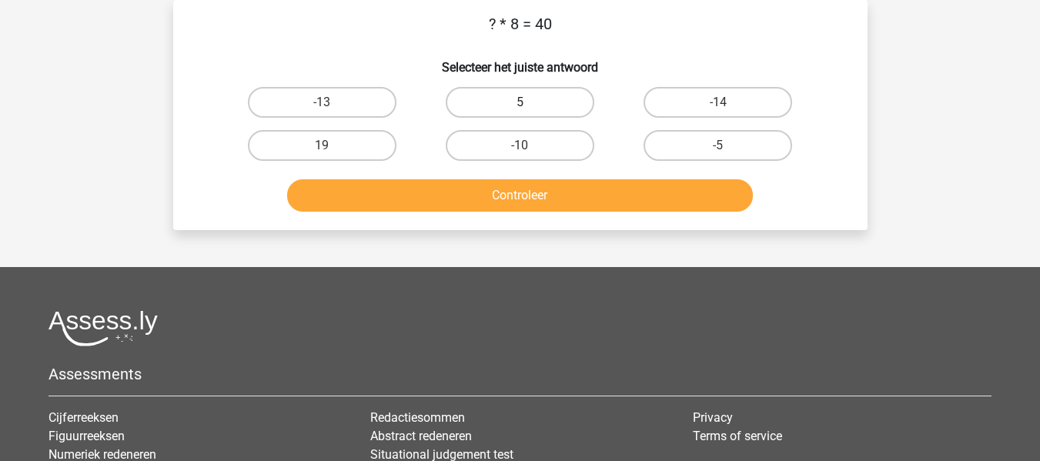
click at [528, 99] on label "5" at bounding box center [520, 102] width 149 height 31
click at [528, 102] on input "5" at bounding box center [525, 107] width 10 height 10
radio input "true"
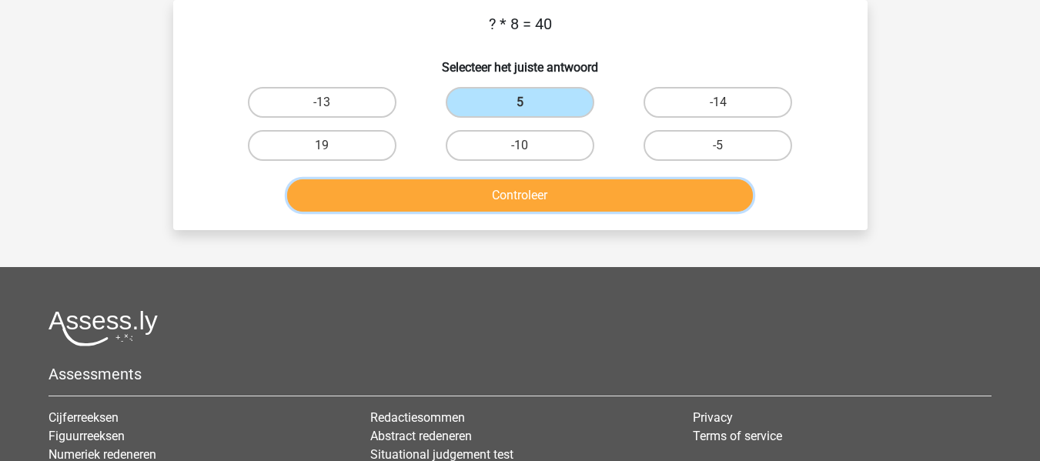
click at [546, 193] on button "Controleer" at bounding box center [520, 195] width 466 height 32
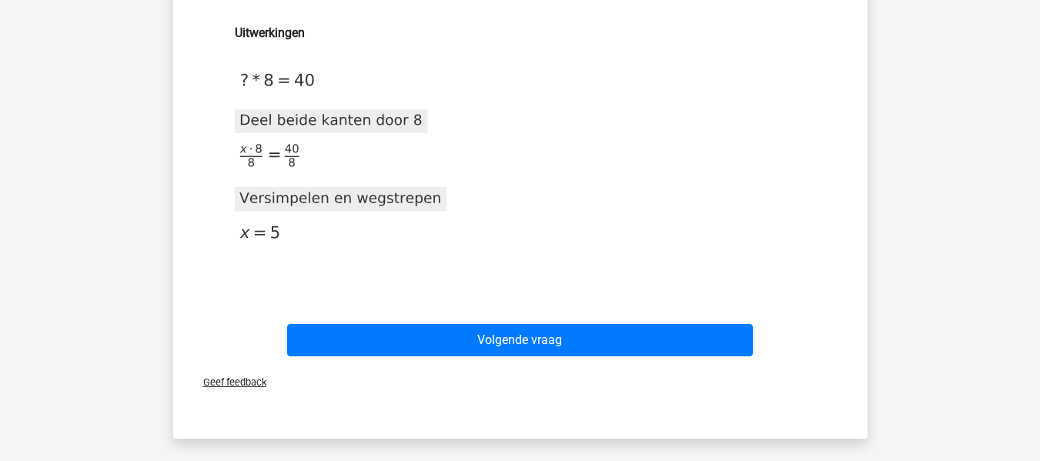
scroll to position [259, 0]
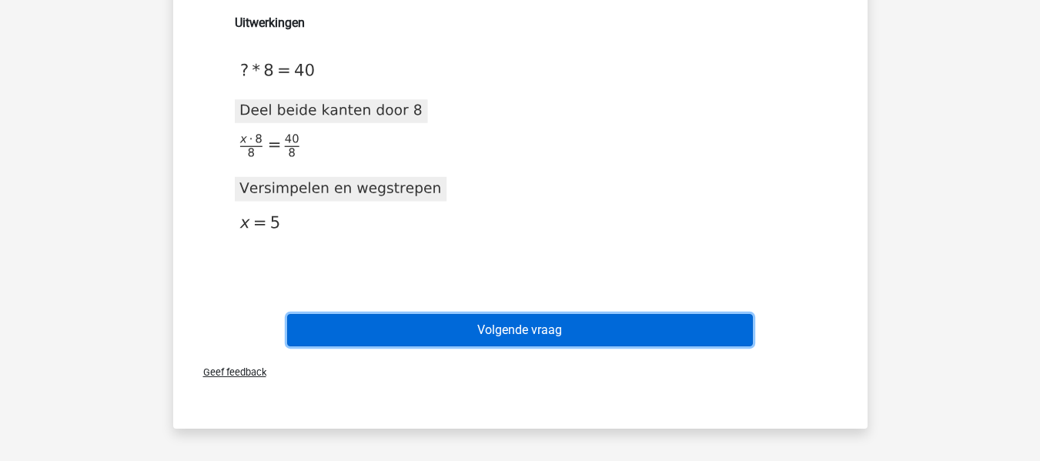
click at [520, 338] on button "Volgende vraag" at bounding box center [520, 330] width 466 height 32
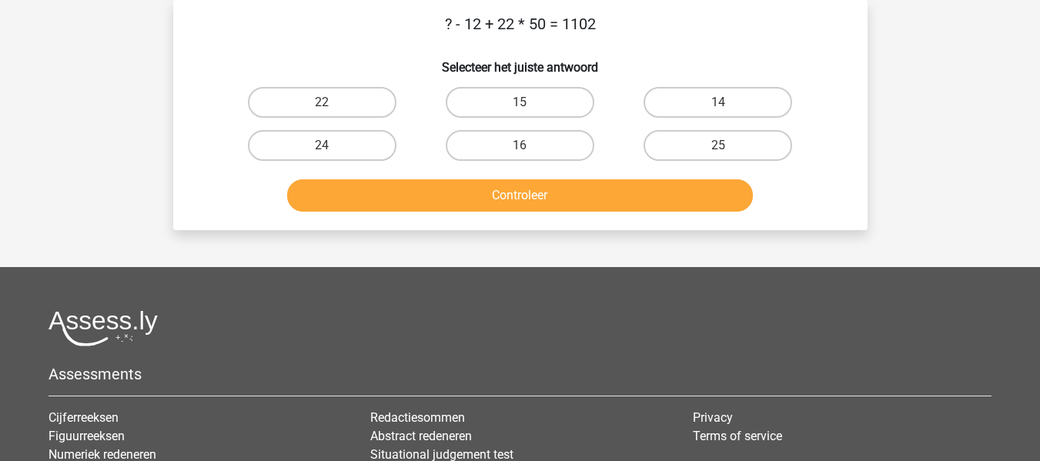
scroll to position [0, 0]
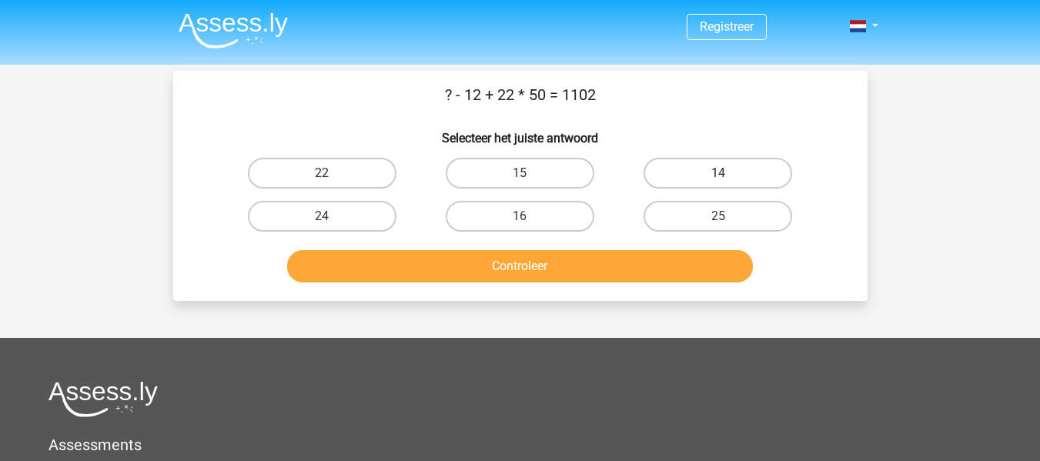
click at [694, 182] on label "14" at bounding box center [718, 173] width 149 height 31
click at [718, 182] on input "14" at bounding box center [723, 178] width 10 height 10
radio input "true"
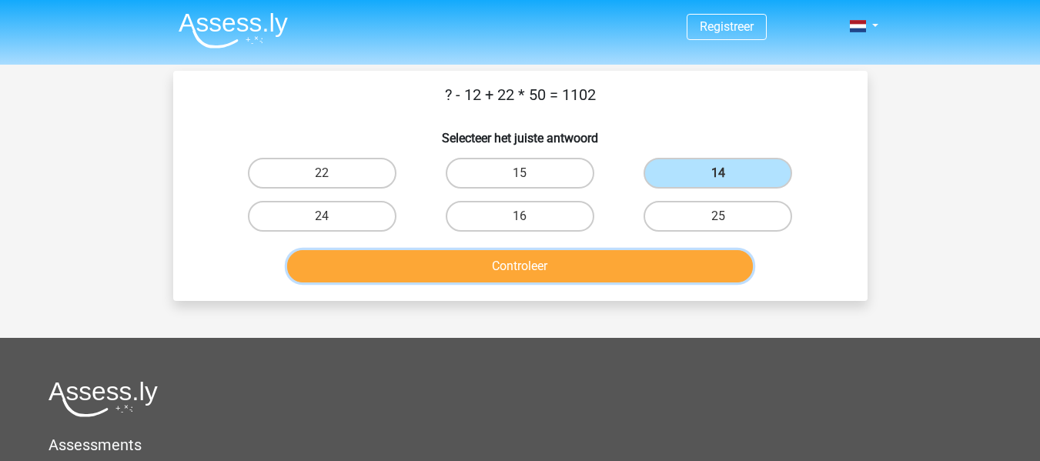
click at [548, 266] on button "Controleer" at bounding box center [520, 266] width 466 height 32
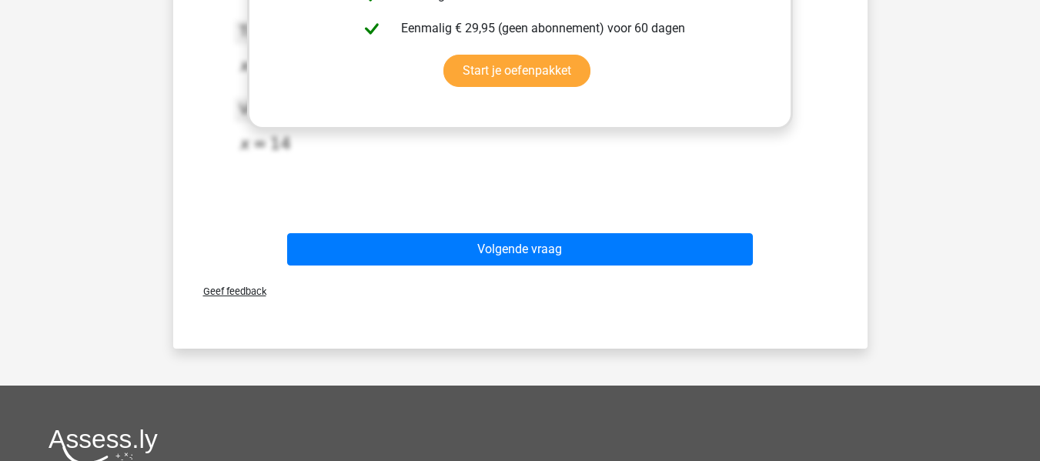
scroll to position [339, 0]
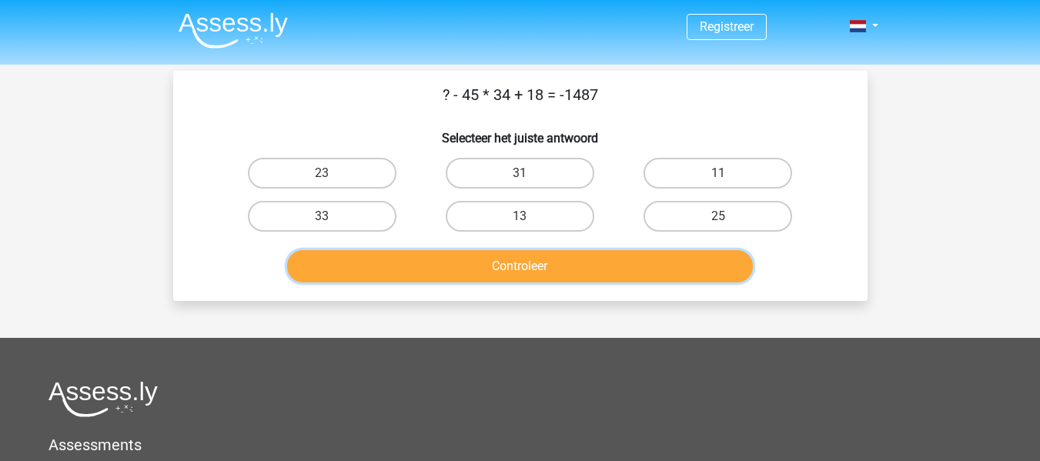
click at [534, 262] on button "Controleer" at bounding box center [520, 266] width 466 height 32
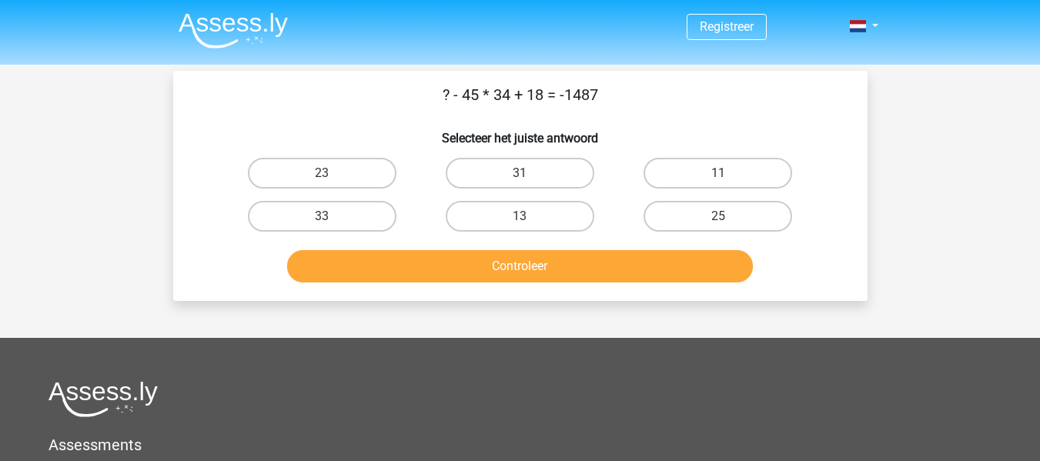
click at [626, 123] on h6 "Selecteer het juiste antwoord" at bounding box center [520, 132] width 645 height 27
click at [709, 209] on label "25" at bounding box center [718, 216] width 149 height 31
click at [718, 216] on input "25" at bounding box center [723, 221] width 10 height 10
radio input "true"
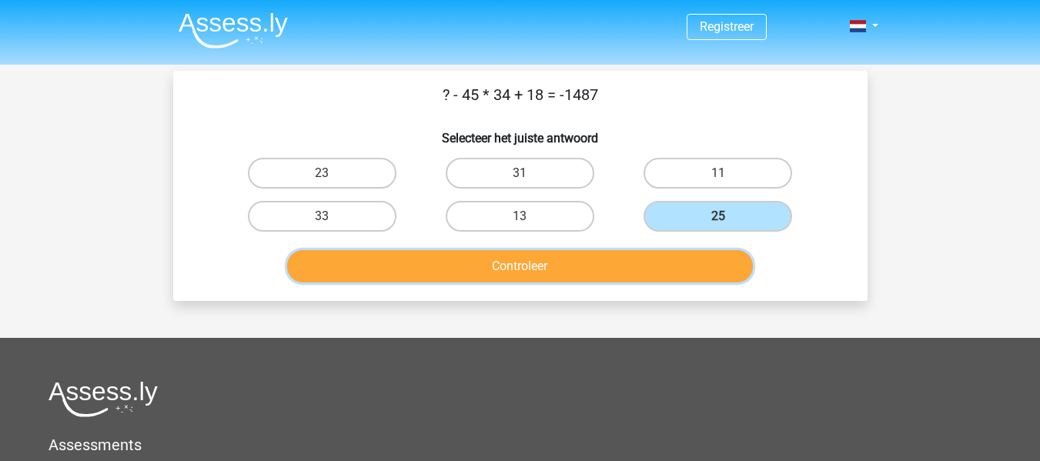
click at [532, 265] on button "Controleer" at bounding box center [520, 266] width 466 height 32
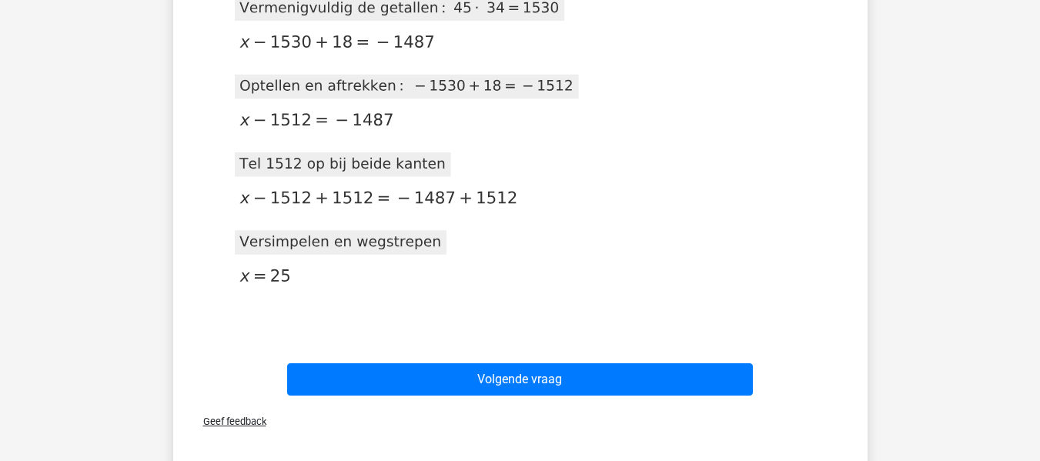
scroll to position [363, 0]
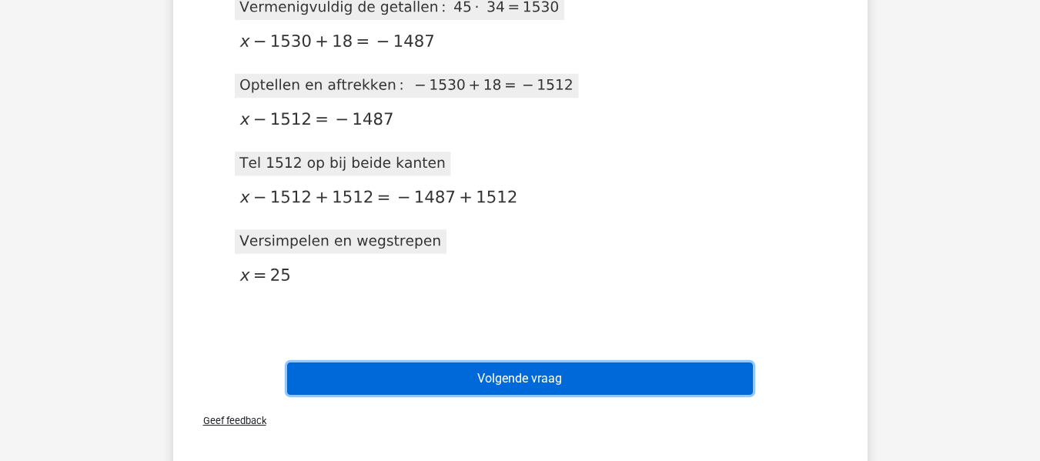
click at [525, 376] on button "Volgende vraag" at bounding box center [520, 379] width 466 height 32
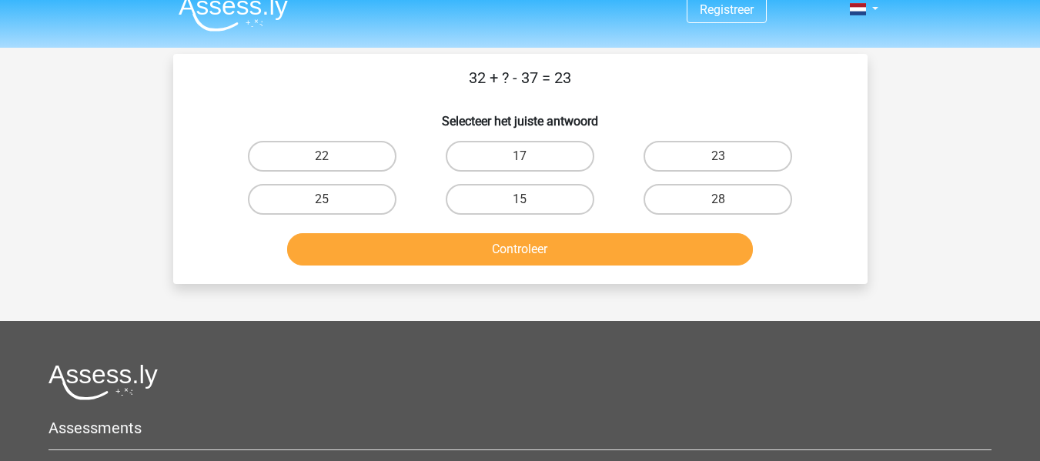
scroll to position [0, 0]
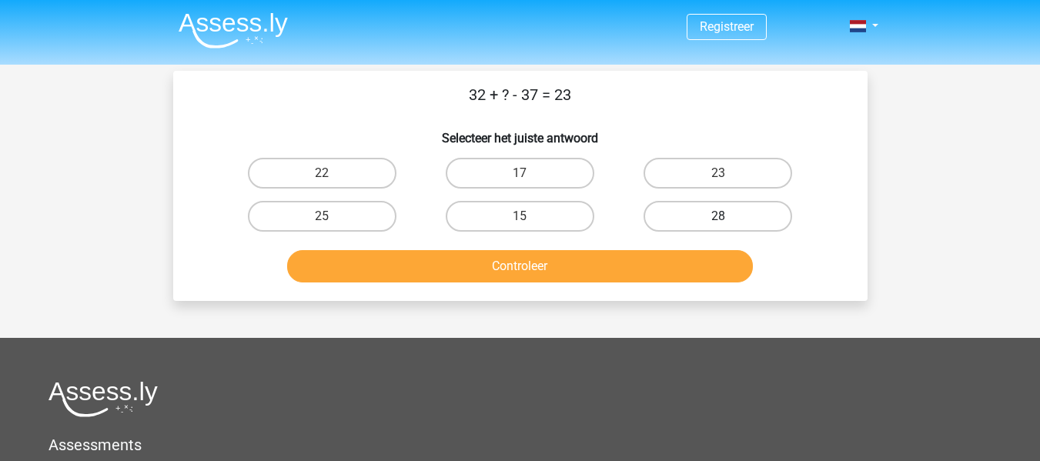
click at [696, 218] on label "28" at bounding box center [718, 216] width 149 height 31
click at [718, 218] on input "28" at bounding box center [723, 221] width 10 height 10
radio input "true"
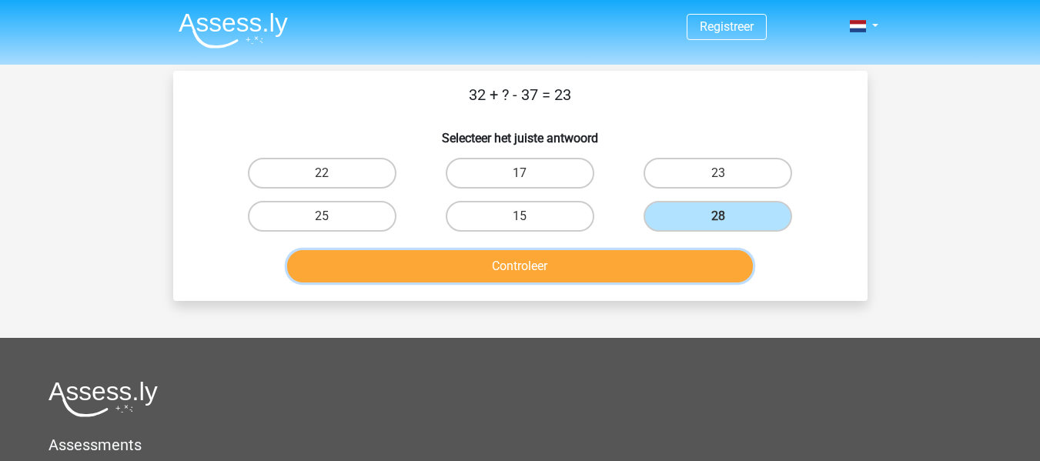
click at [573, 262] on button "Controleer" at bounding box center [520, 266] width 466 height 32
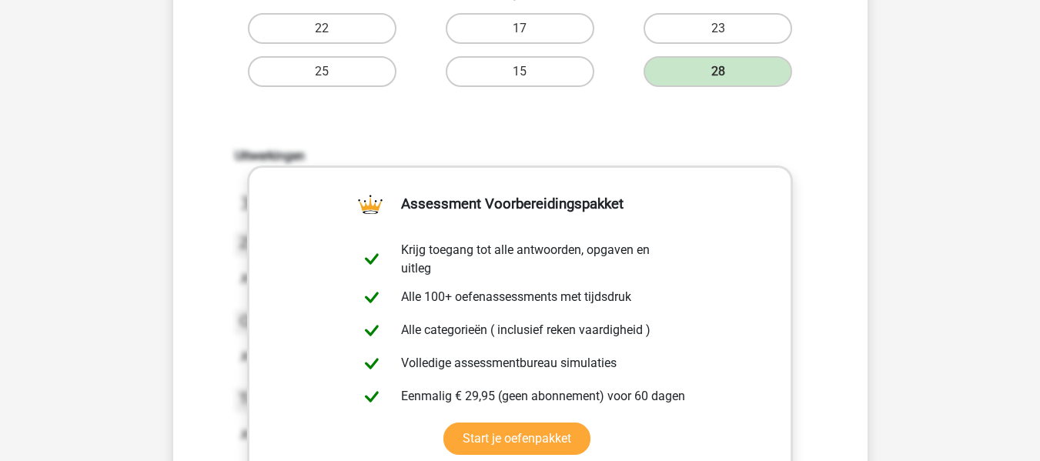
scroll to position [144, 0]
click at [834, 285] on div "Uitwerkingen [DATE]T12:00:10.743386 image/svg+xml Matplotlib v3.3.2, [URL][DOMA…" at bounding box center [520, 350] width 645 height 477
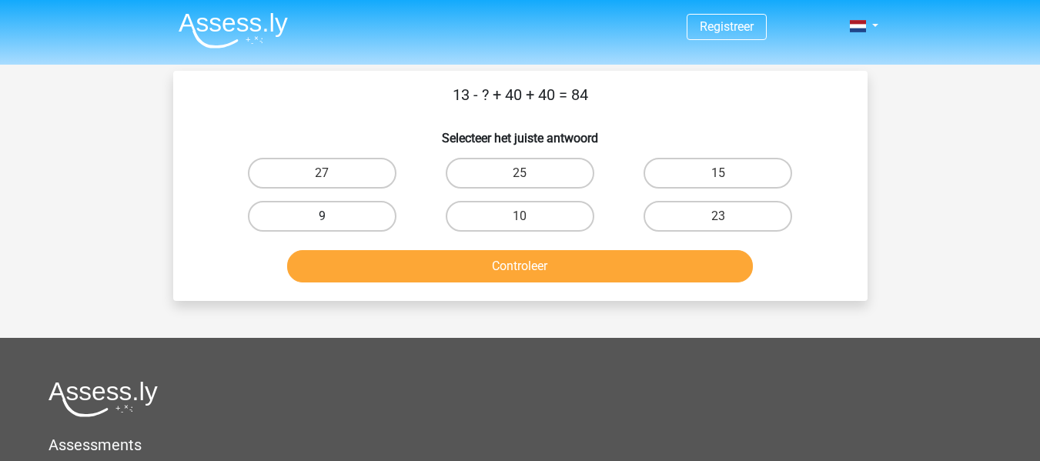
click at [325, 216] on label "9" at bounding box center [322, 216] width 149 height 31
click at [325, 216] on input "9" at bounding box center [327, 221] width 10 height 10
radio input "true"
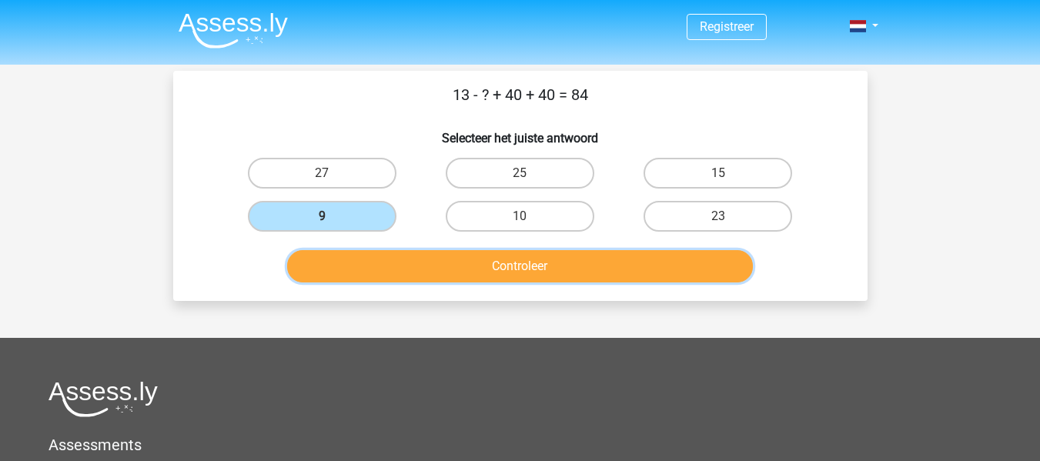
click at [528, 268] on button "Controleer" at bounding box center [520, 266] width 466 height 32
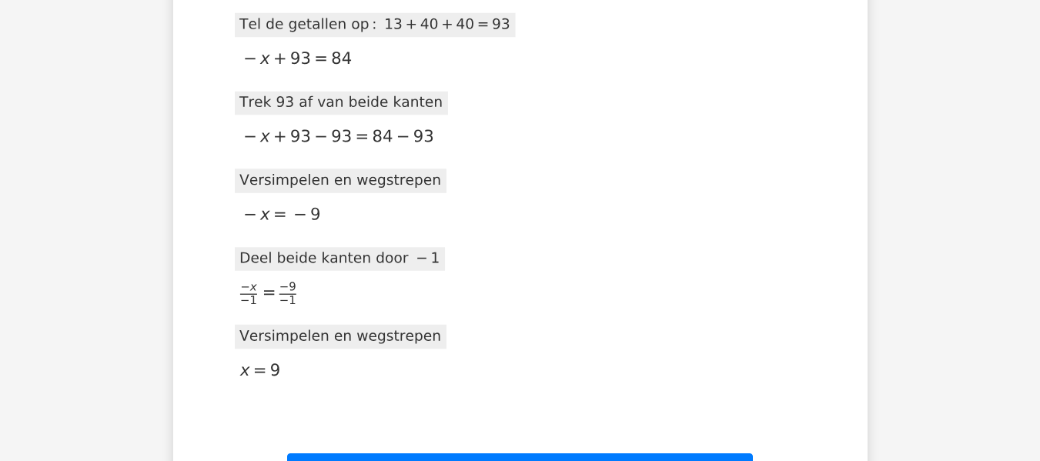
scroll to position [426, 0]
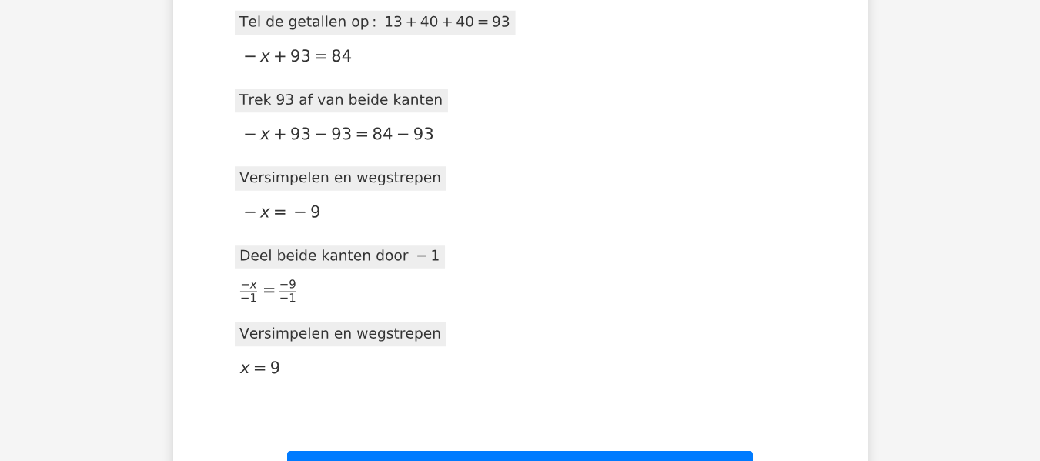
click at [528, 268] on icon at bounding box center [419, 137] width 369 height 532
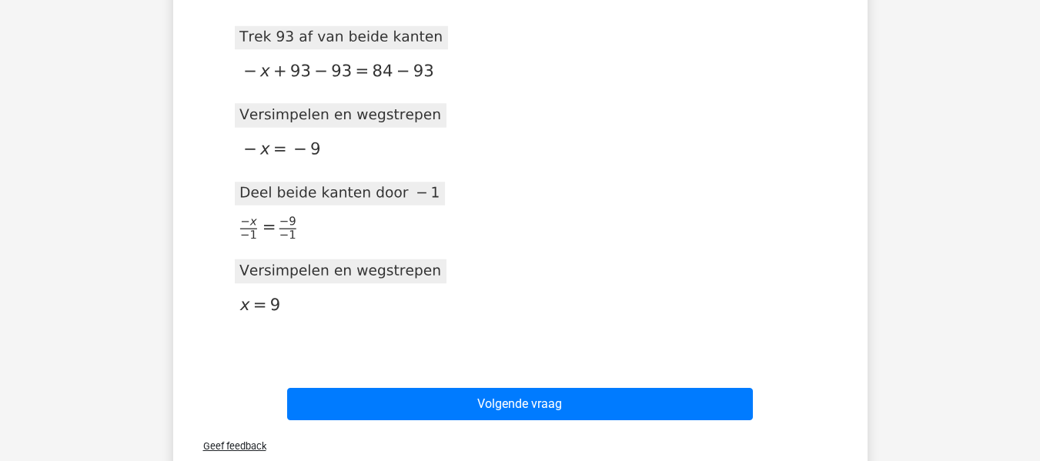
scroll to position [490, 0]
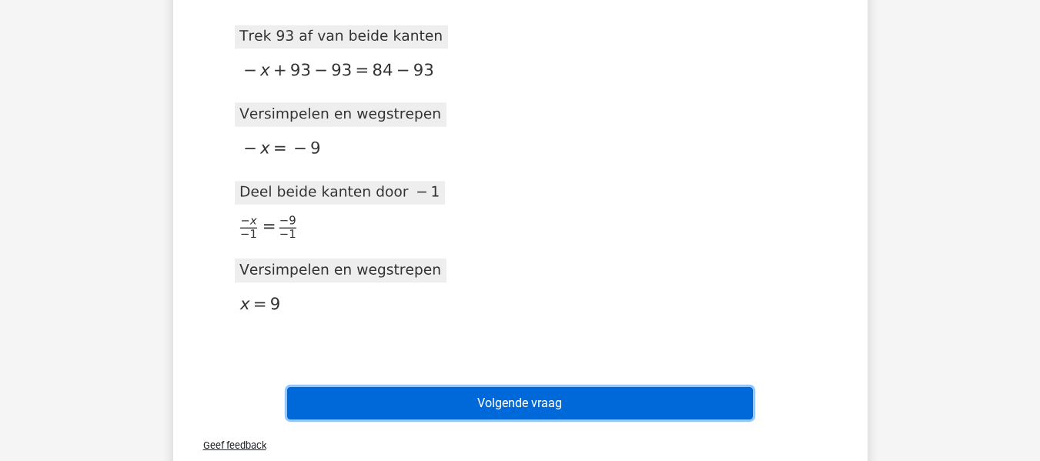
click at [547, 403] on button "Volgende vraag" at bounding box center [520, 403] width 466 height 32
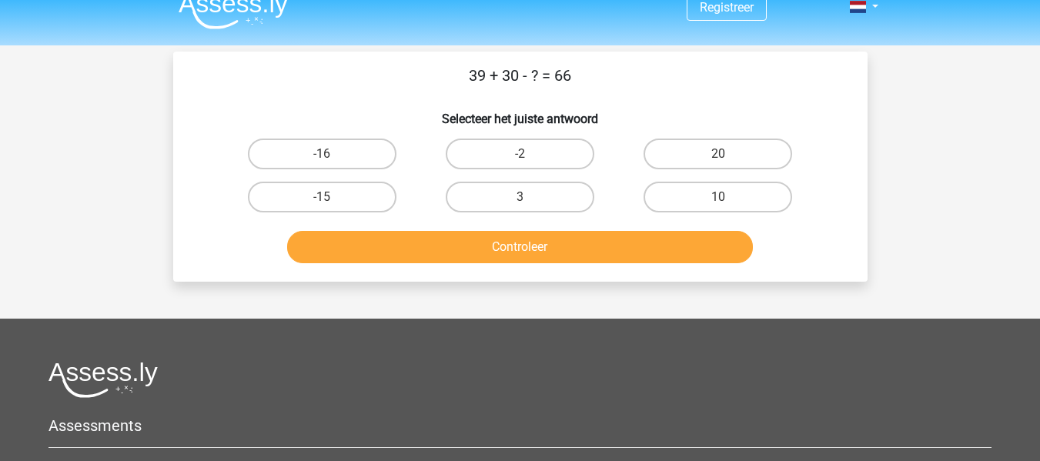
scroll to position [18, 0]
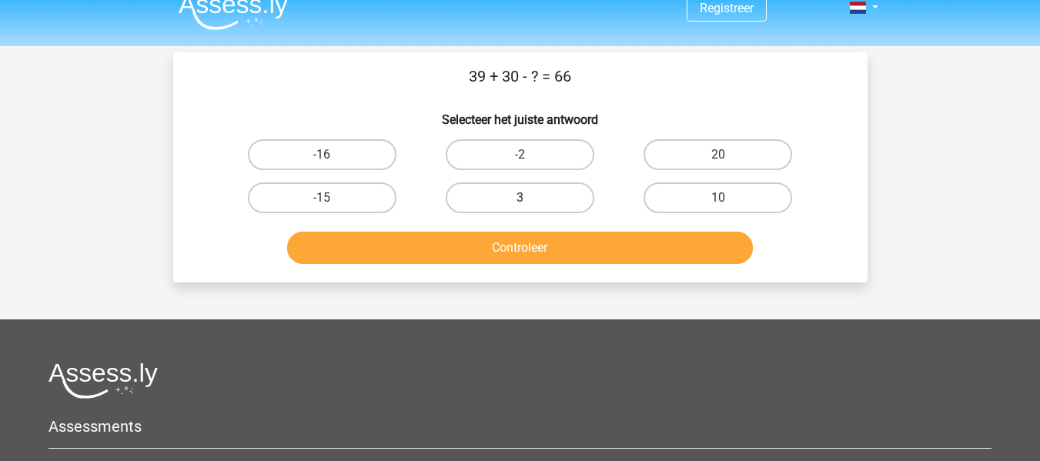
click at [500, 193] on label "3" at bounding box center [520, 197] width 149 height 31
click at [520, 198] on input "3" at bounding box center [525, 203] width 10 height 10
radio input "true"
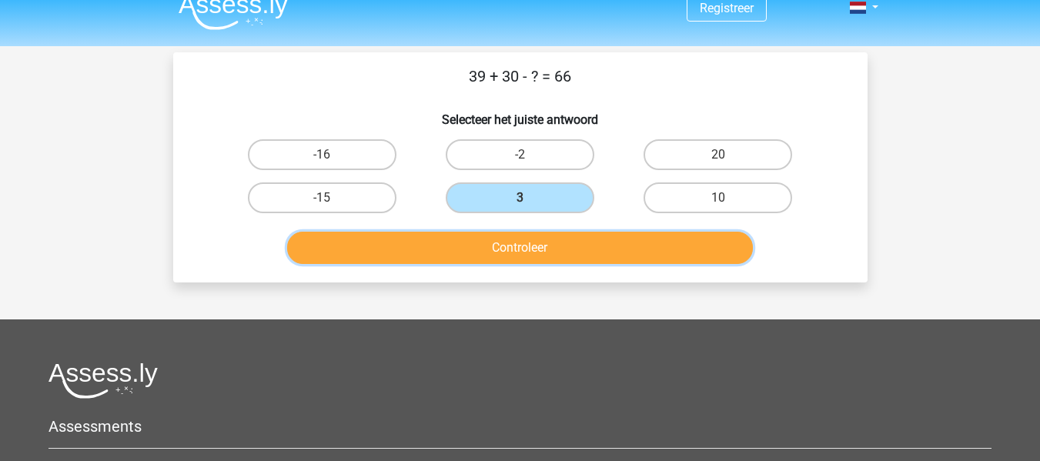
click at [525, 250] on button "Controleer" at bounding box center [520, 248] width 466 height 32
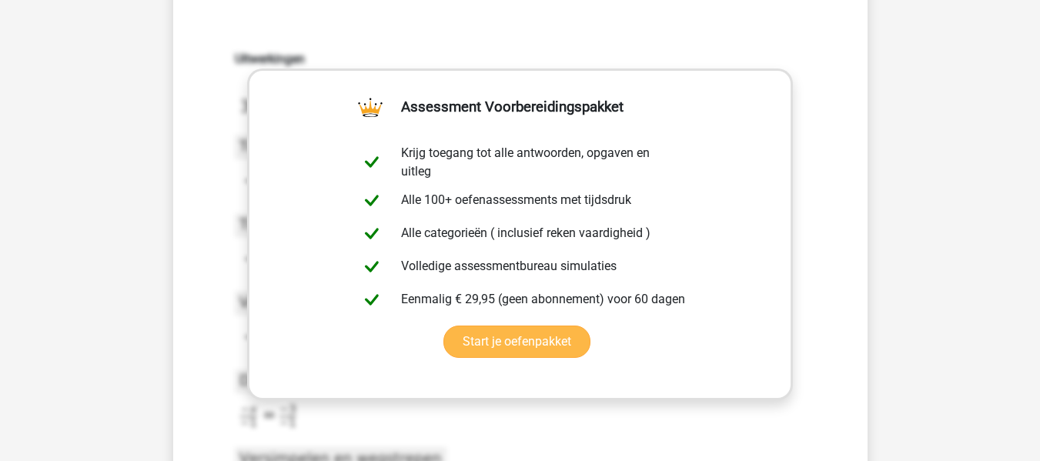
scroll to position [260, 0]
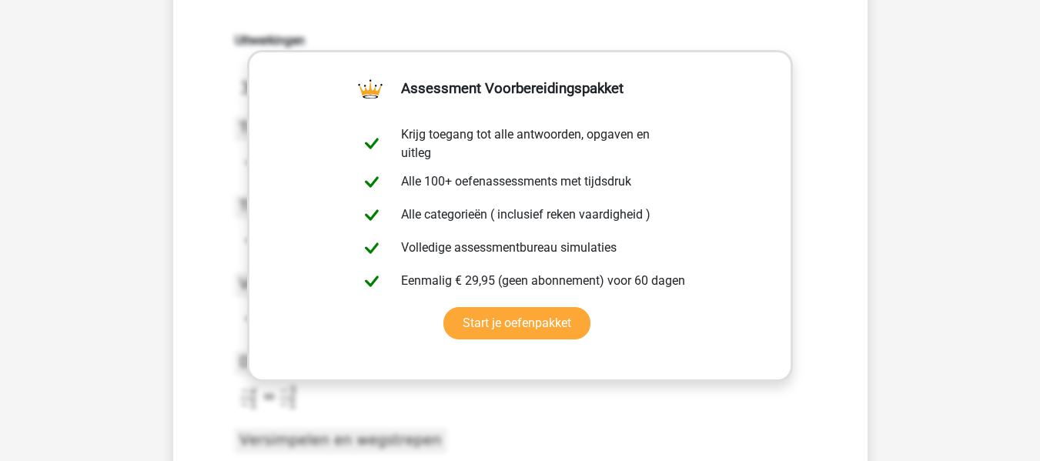
drag, startPoint x: 87, startPoint y: 110, endPoint x: 70, endPoint y: 86, distance: 29.3
click at [87, 110] on div "Registreer Nederlands English" at bounding box center [520, 429] width 1040 height 1378
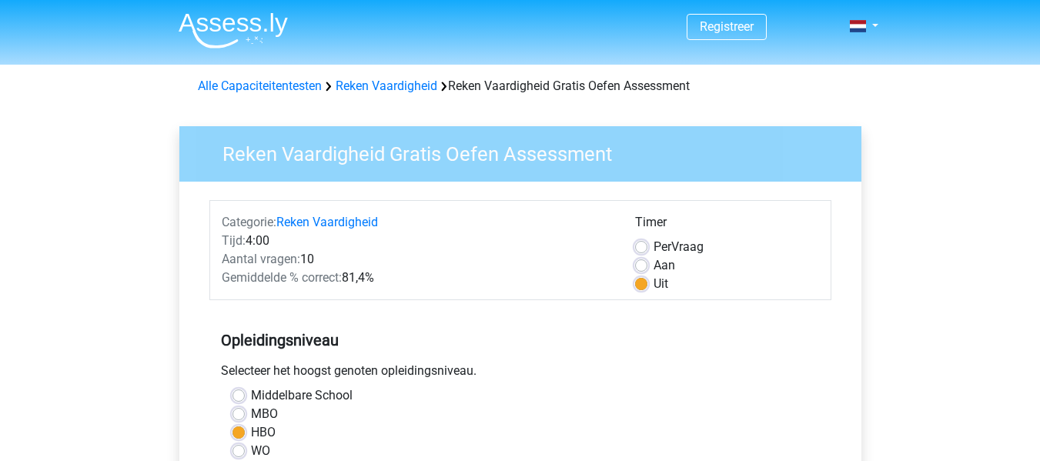
scroll to position [353, 0]
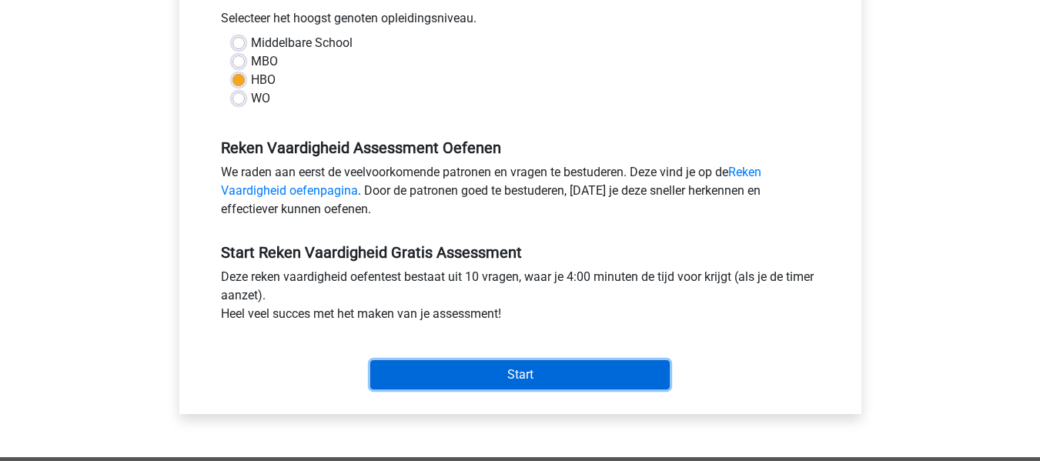
click at [519, 371] on input "Start" at bounding box center [519, 374] width 299 height 29
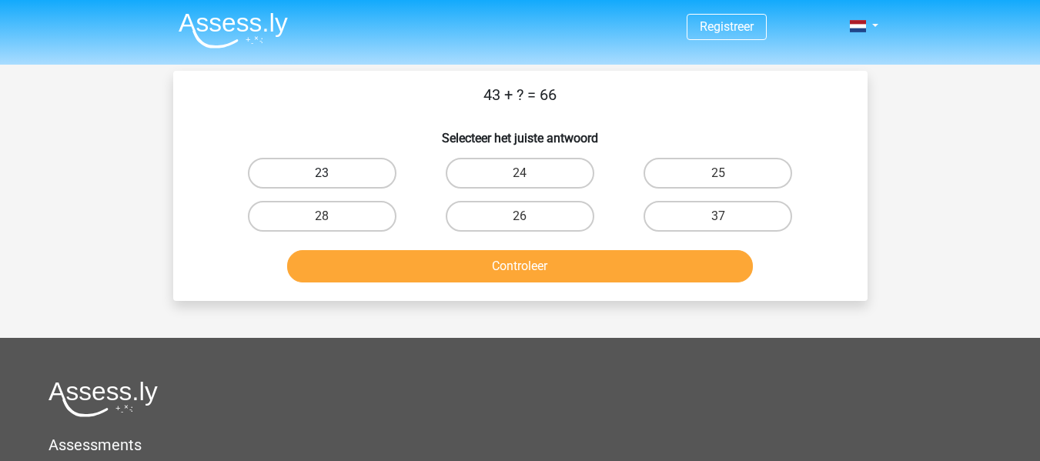
click at [326, 170] on label "23" at bounding box center [322, 173] width 149 height 31
click at [326, 173] on input "23" at bounding box center [327, 178] width 10 height 10
radio input "true"
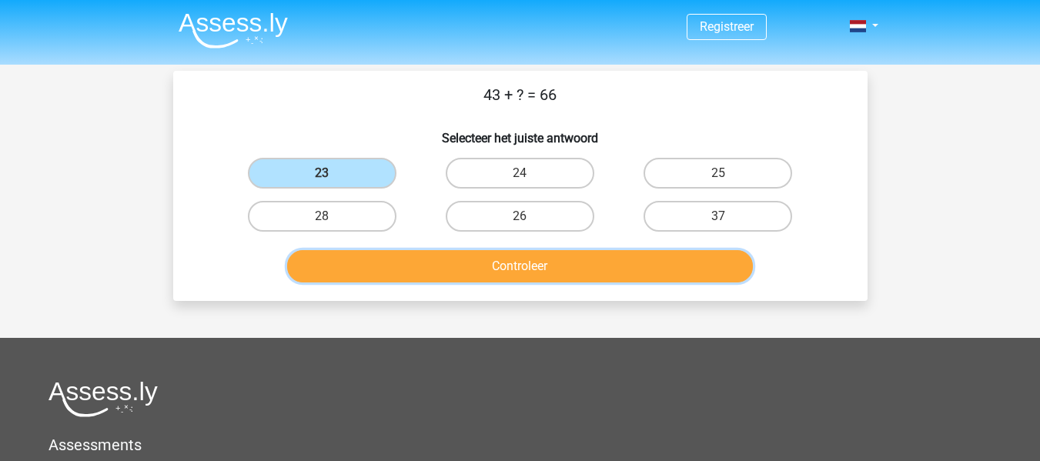
click at [510, 261] on button "Controleer" at bounding box center [520, 266] width 466 height 32
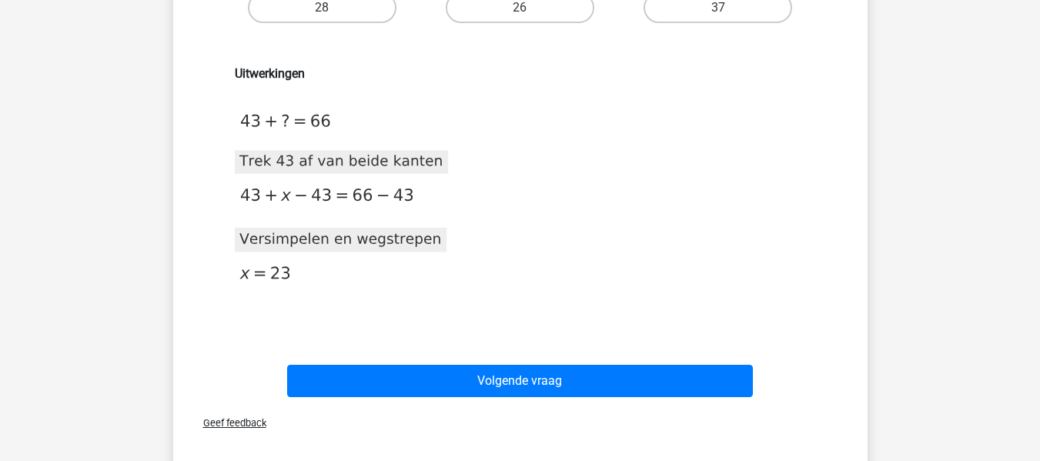
scroll to position [209, 0]
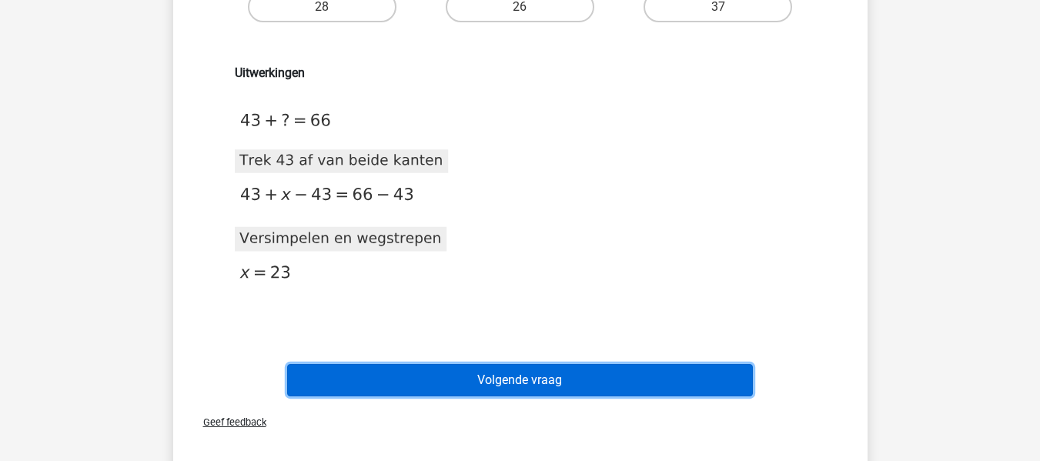
click at [524, 380] on button "Volgende vraag" at bounding box center [520, 380] width 466 height 32
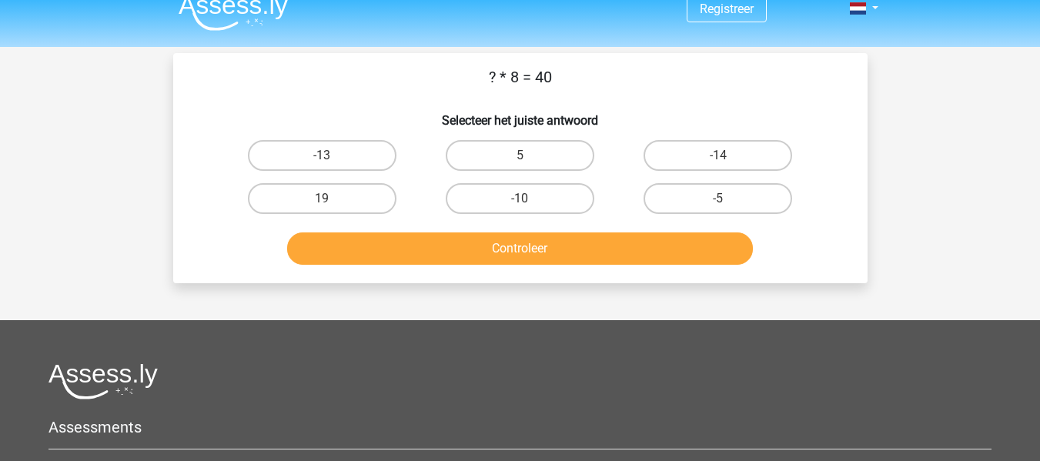
scroll to position [2, 0]
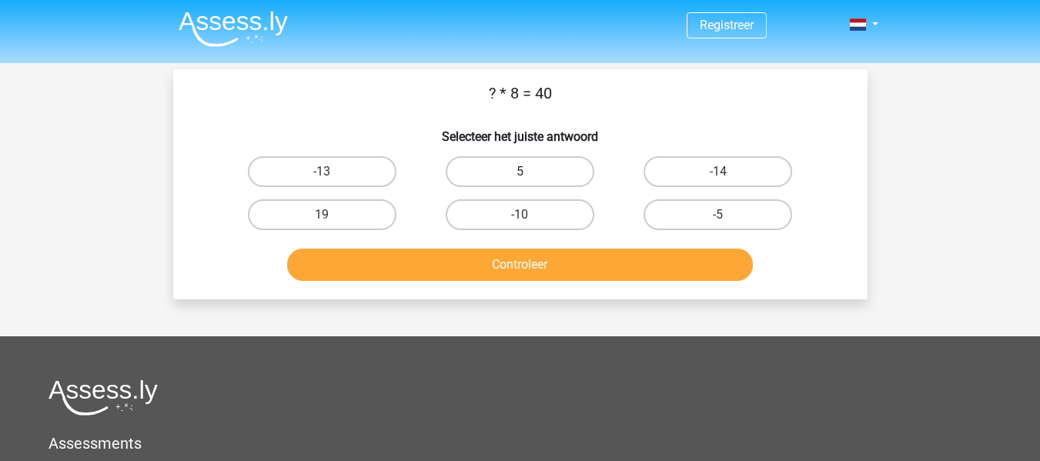
click at [518, 175] on label "5" at bounding box center [520, 171] width 149 height 31
click at [520, 175] on input "5" at bounding box center [525, 177] width 10 height 10
radio input "true"
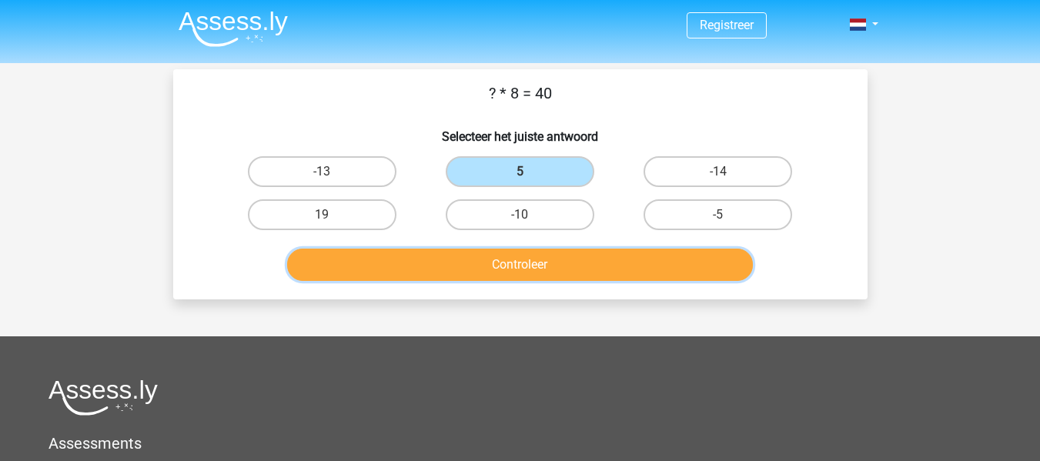
click at [533, 267] on button "Controleer" at bounding box center [520, 265] width 466 height 32
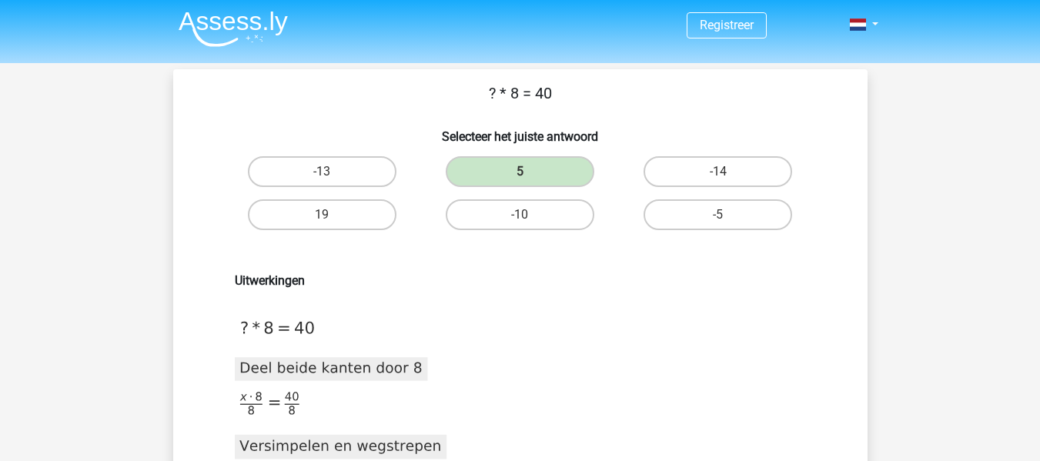
click at [533, 267] on div "Uitwerkingen [DATE]T12:00:06.689508 image/svg+xml Matplotlib v3.3.2, [URL][DOMA…" at bounding box center [520, 397] width 645 height 323
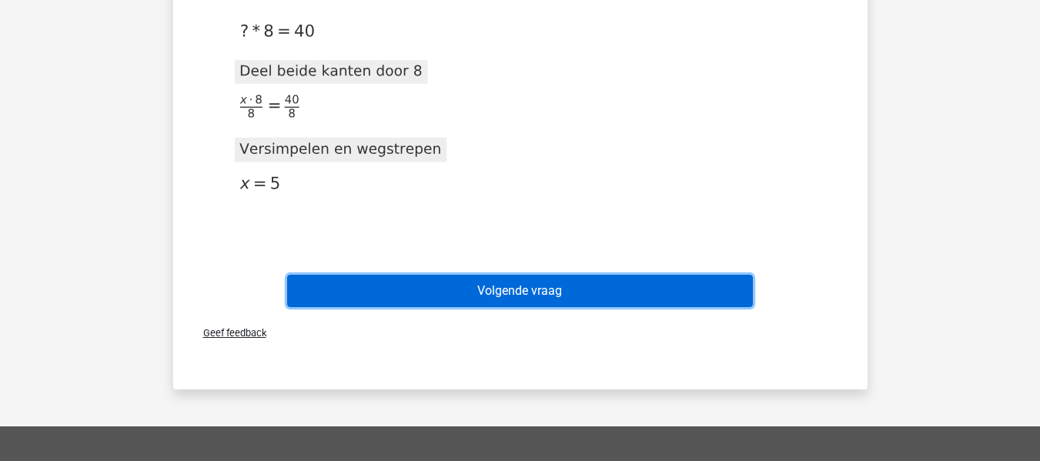
click at [534, 283] on button "Volgende vraag" at bounding box center [520, 291] width 466 height 32
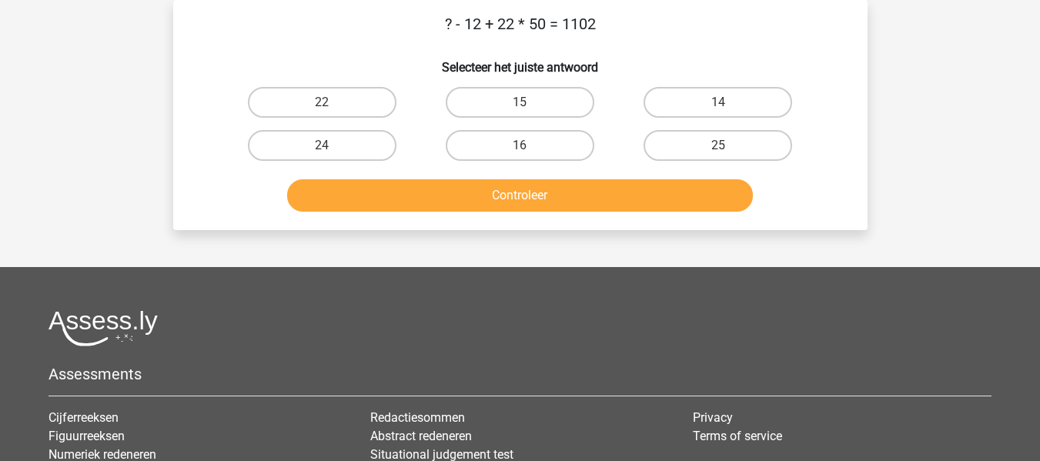
scroll to position [0, 0]
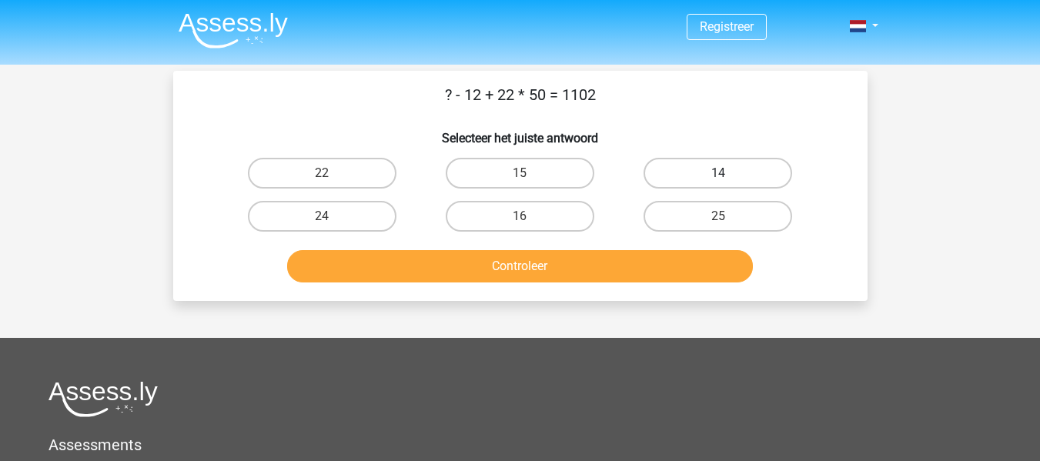
click at [690, 173] on label "14" at bounding box center [718, 173] width 149 height 31
click at [718, 173] on input "14" at bounding box center [723, 178] width 10 height 10
radio input "true"
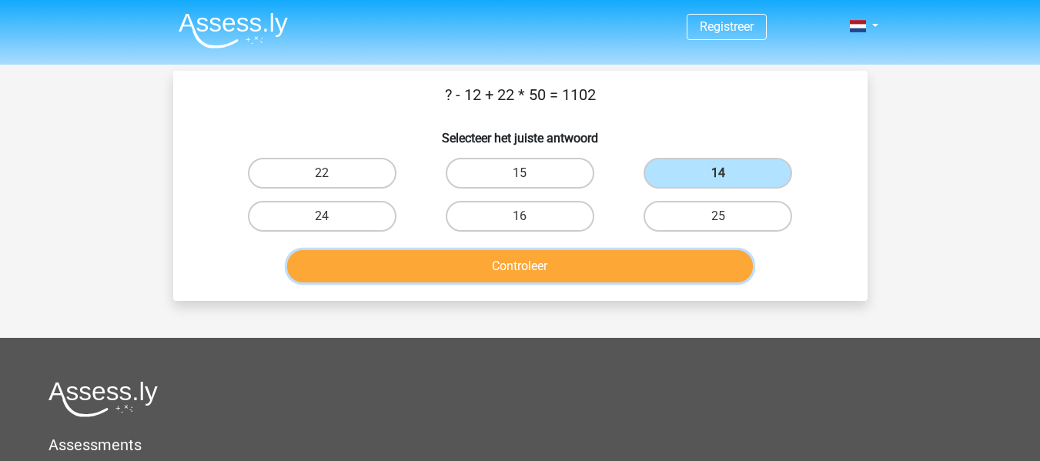
click at [555, 257] on button "Controleer" at bounding box center [520, 266] width 466 height 32
